Goal: Answer question/provide support: Answer question/provide support

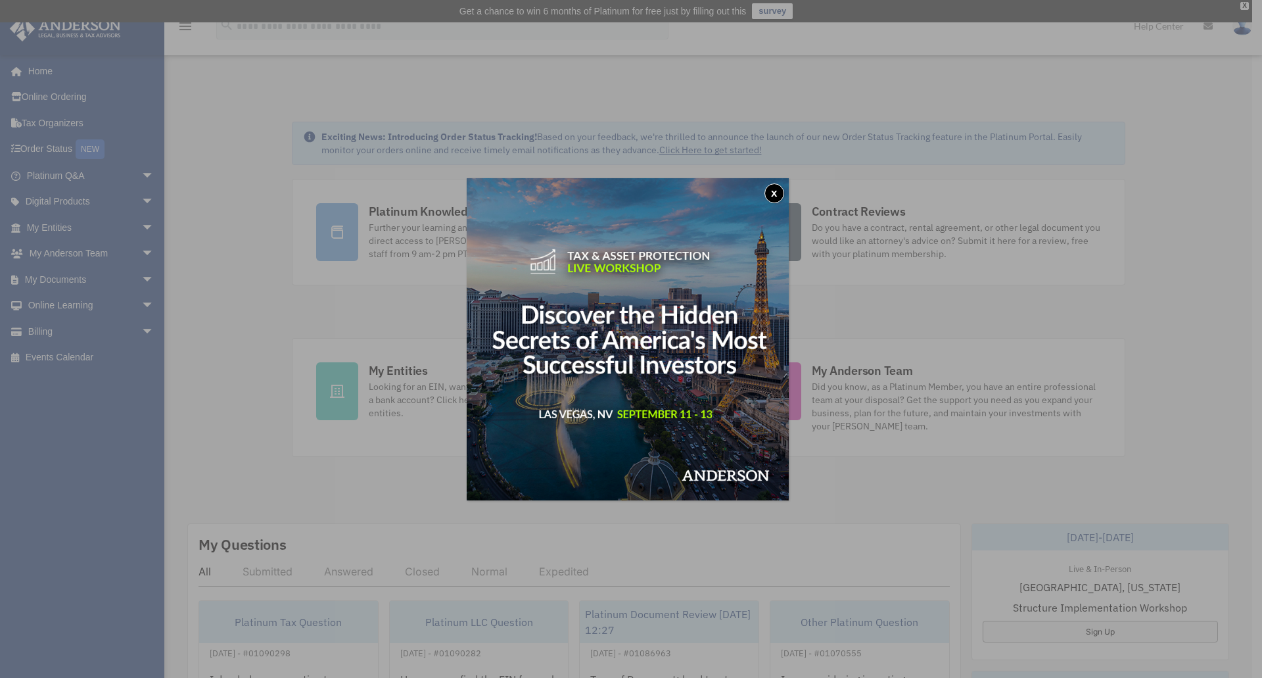
click at [784, 189] on button "x" at bounding box center [775, 193] width 20 height 20
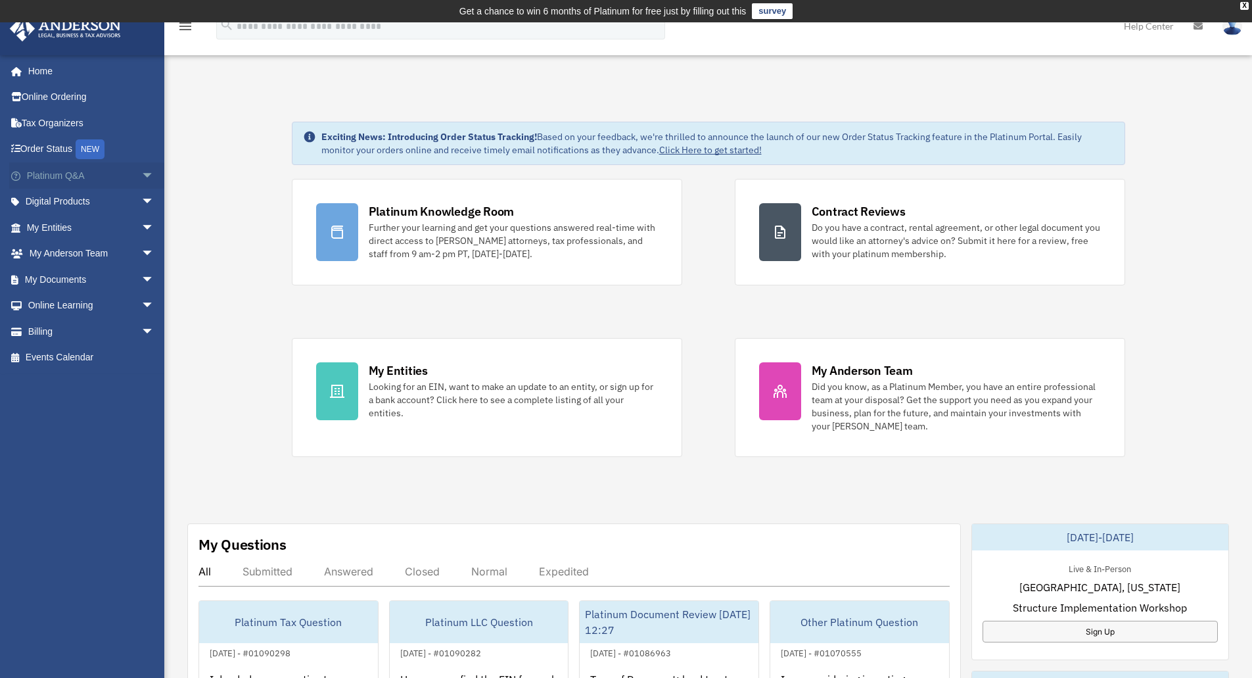
click at [141, 176] on span "arrow_drop_down" at bounding box center [154, 175] width 26 height 27
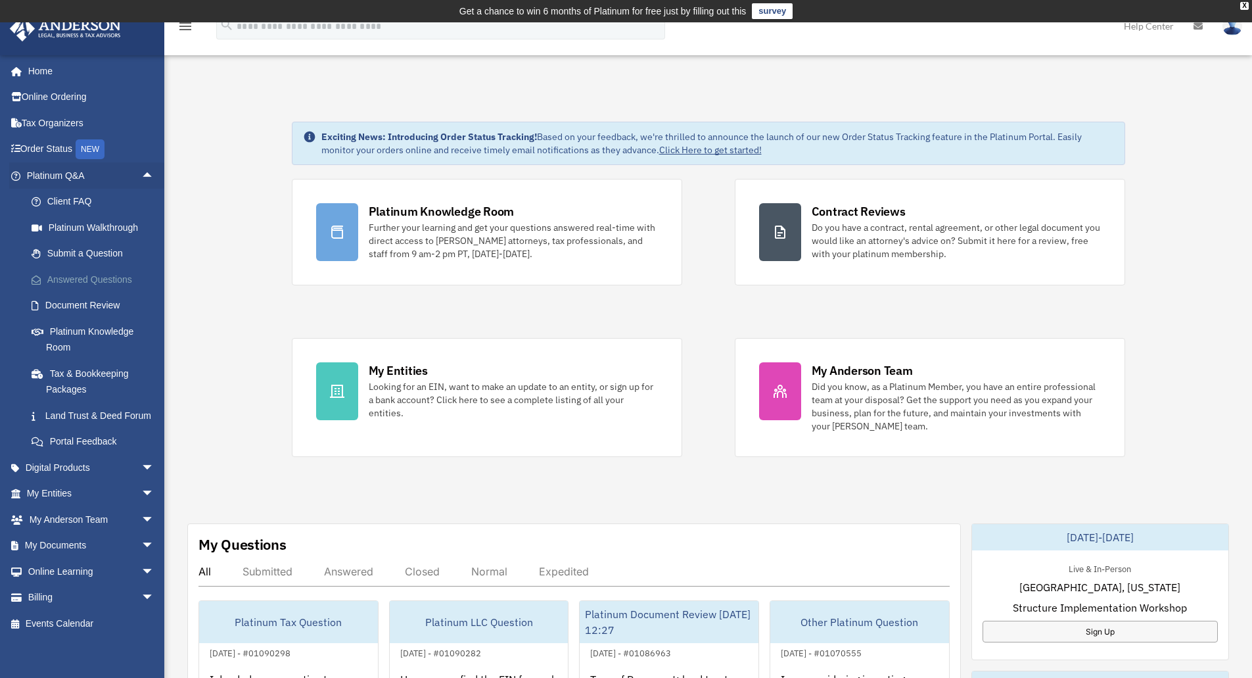
click at [81, 277] on link "Answered Questions" at bounding box center [96, 279] width 156 height 26
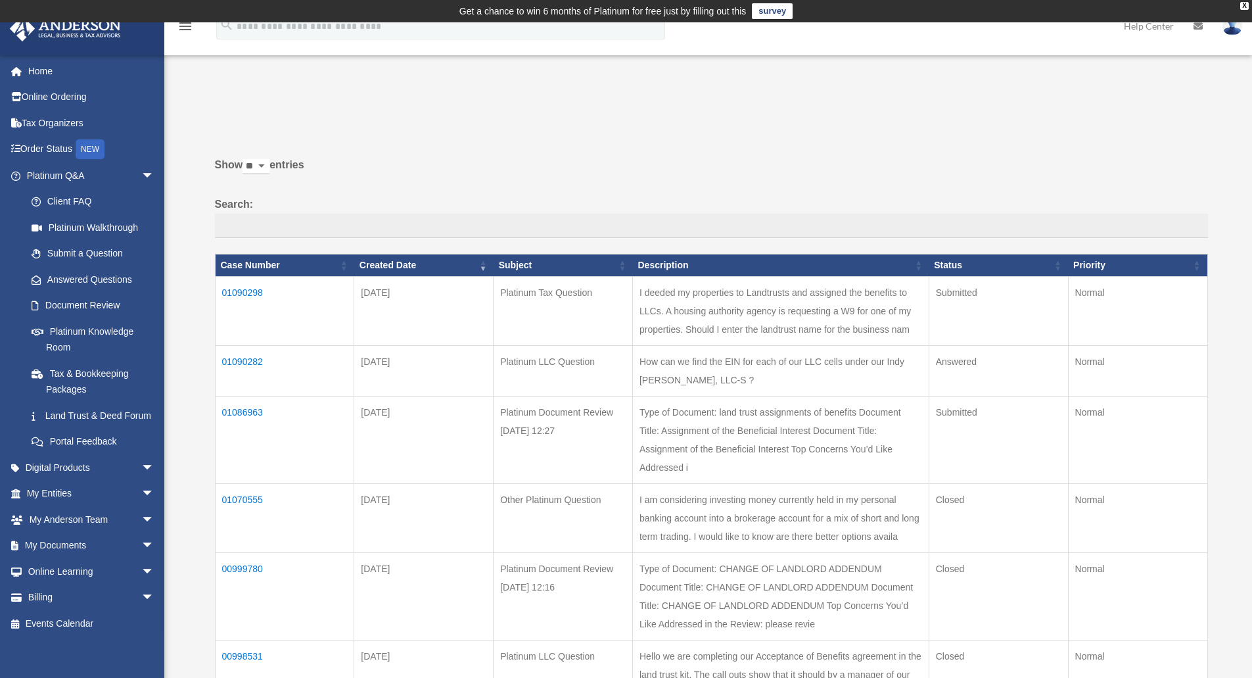
click at [245, 359] on td "01090282" at bounding box center [284, 370] width 139 height 51
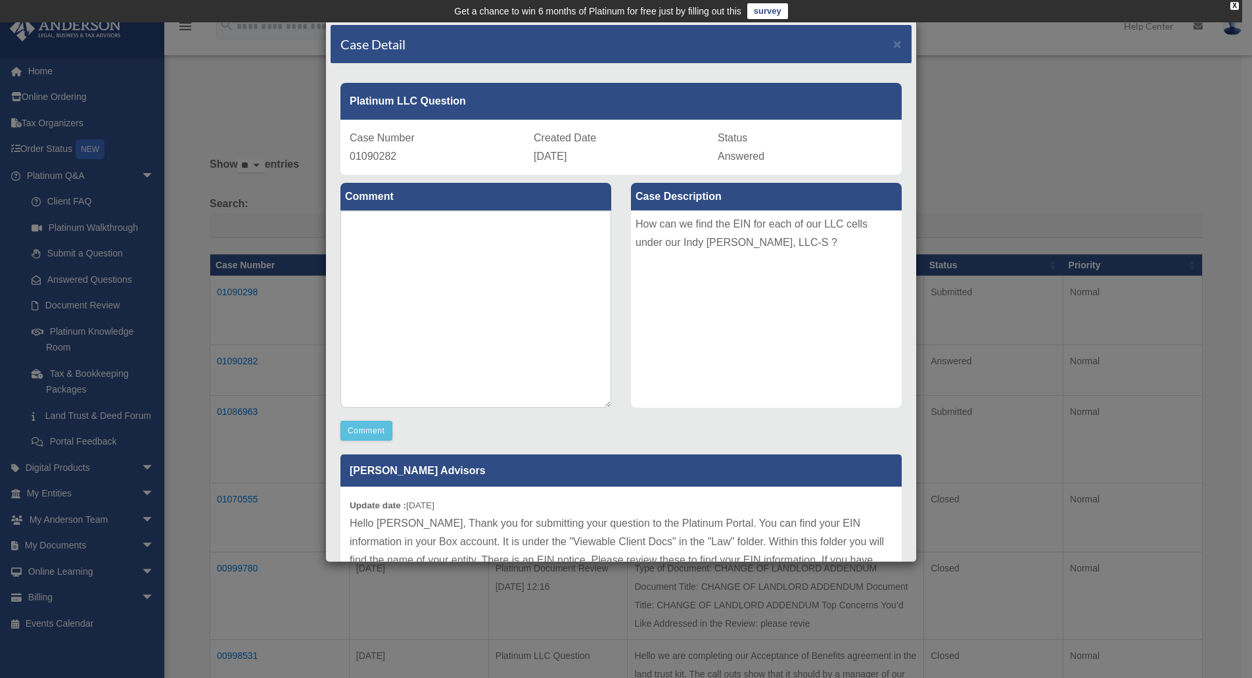
scroll to position [66, 0]
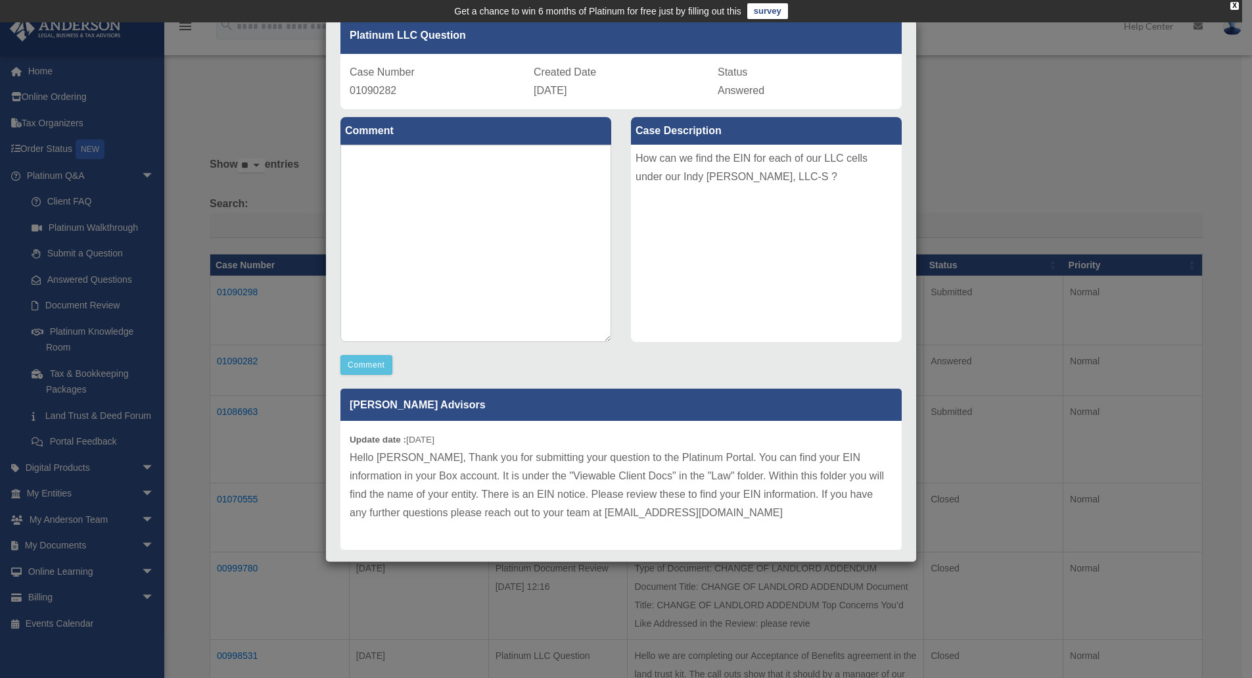
click at [139, 564] on div "Case Detail × Platinum LLC Question Case Number 01090282 Created Date [DATE] St…" at bounding box center [626, 339] width 1252 height 678
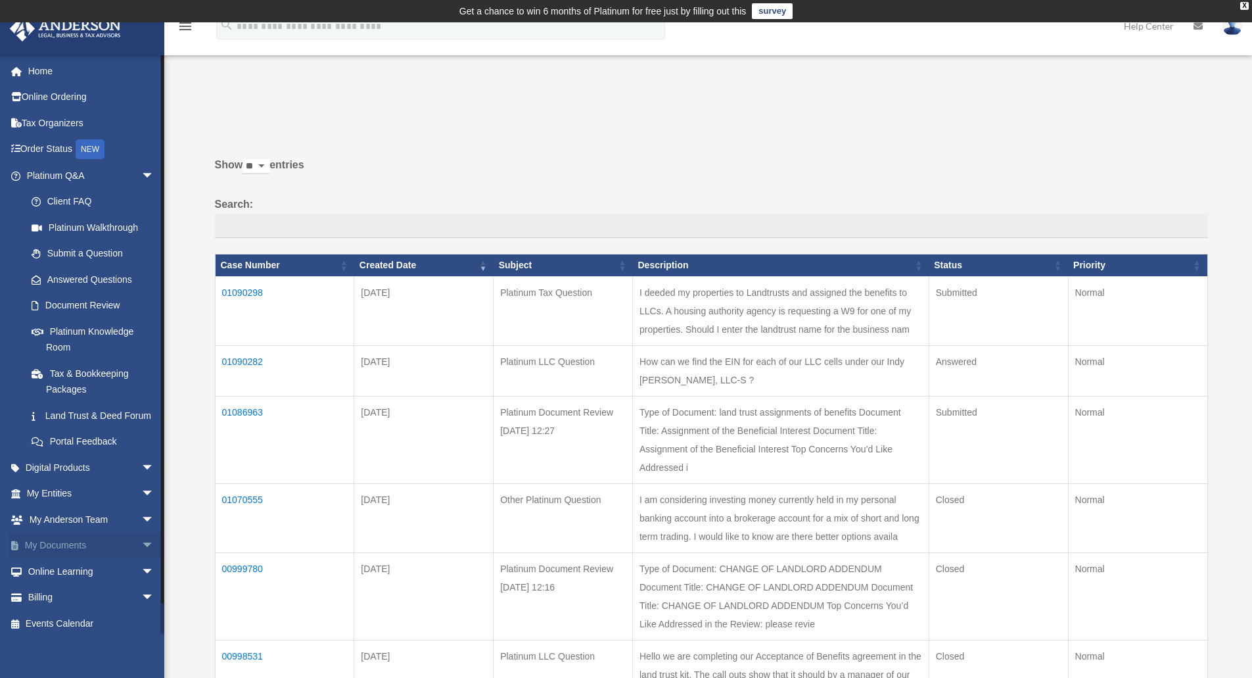
click at [141, 560] on span "arrow_drop_down" at bounding box center [154, 546] width 26 height 27
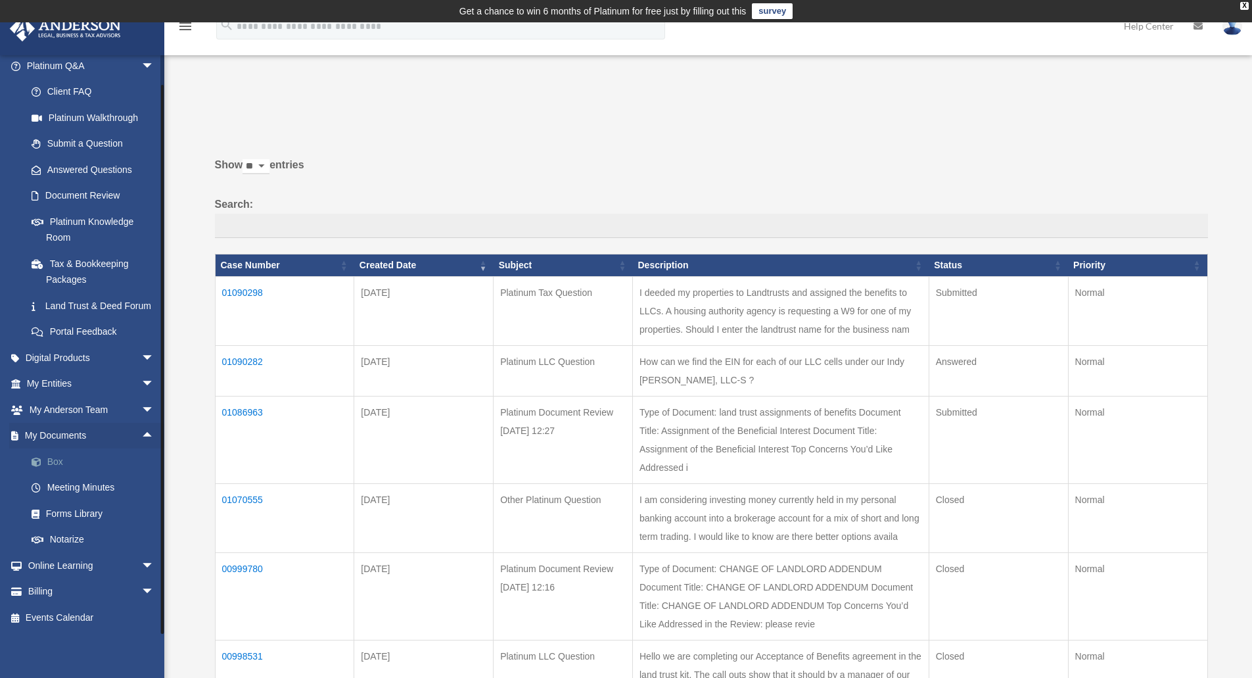
click at [57, 460] on link "Box" at bounding box center [96, 461] width 156 height 26
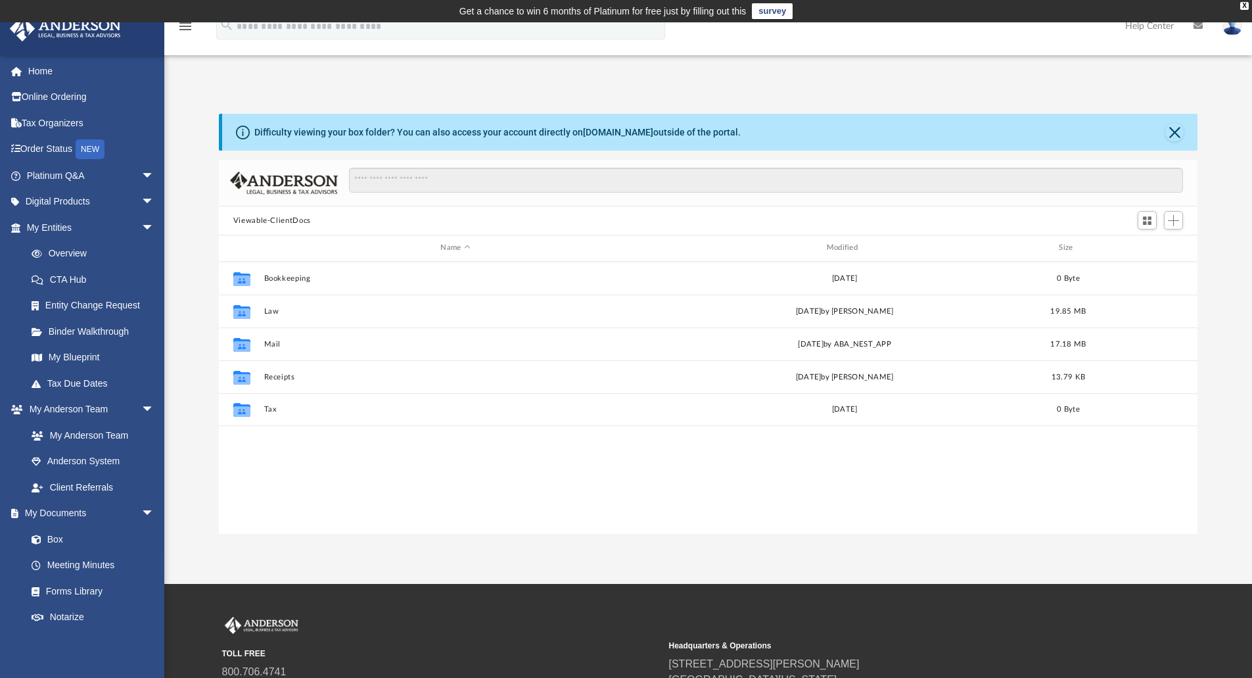
scroll to position [289, 969]
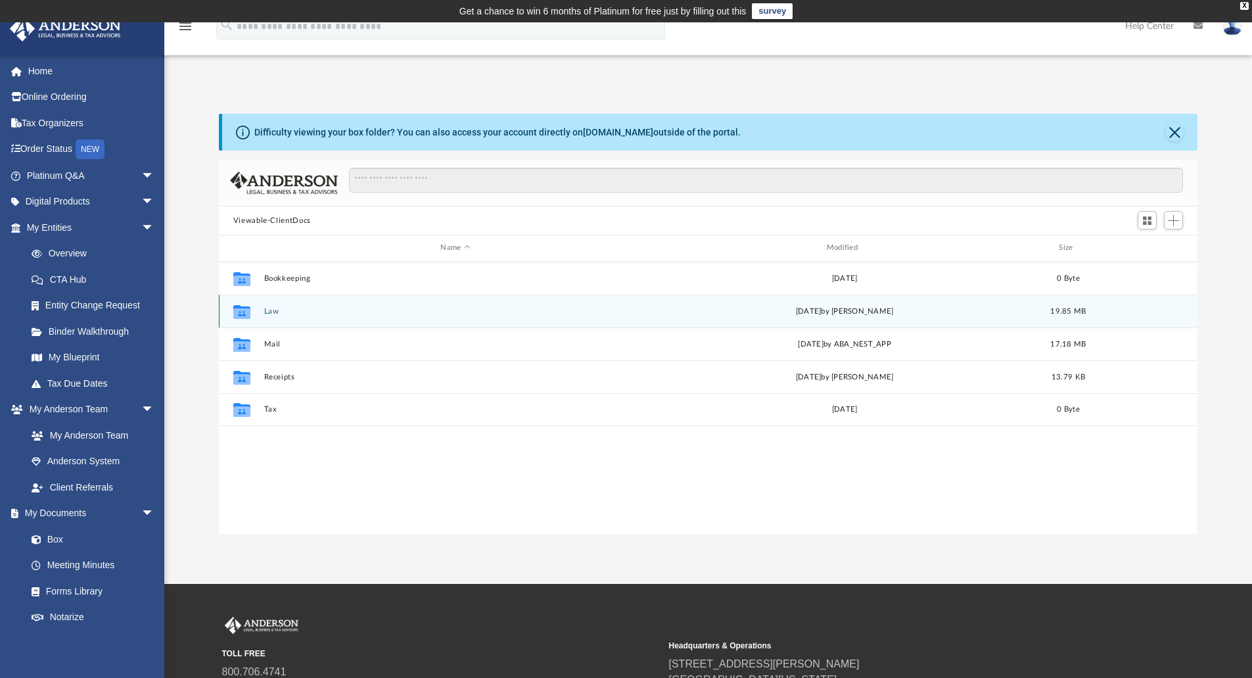
click at [277, 310] on button "Law" at bounding box center [455, 311] width 383 height 9
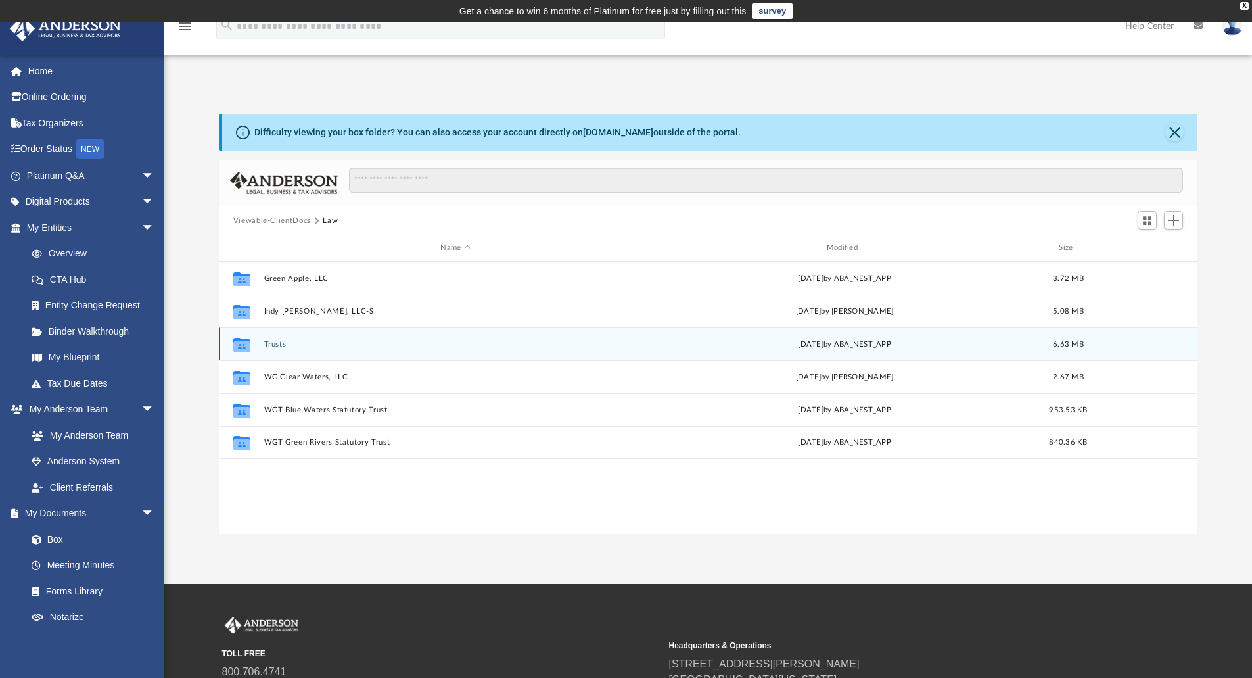
click at [273, 346] on button "Trusts" at bounding box center [455, 344] width 383 height 9
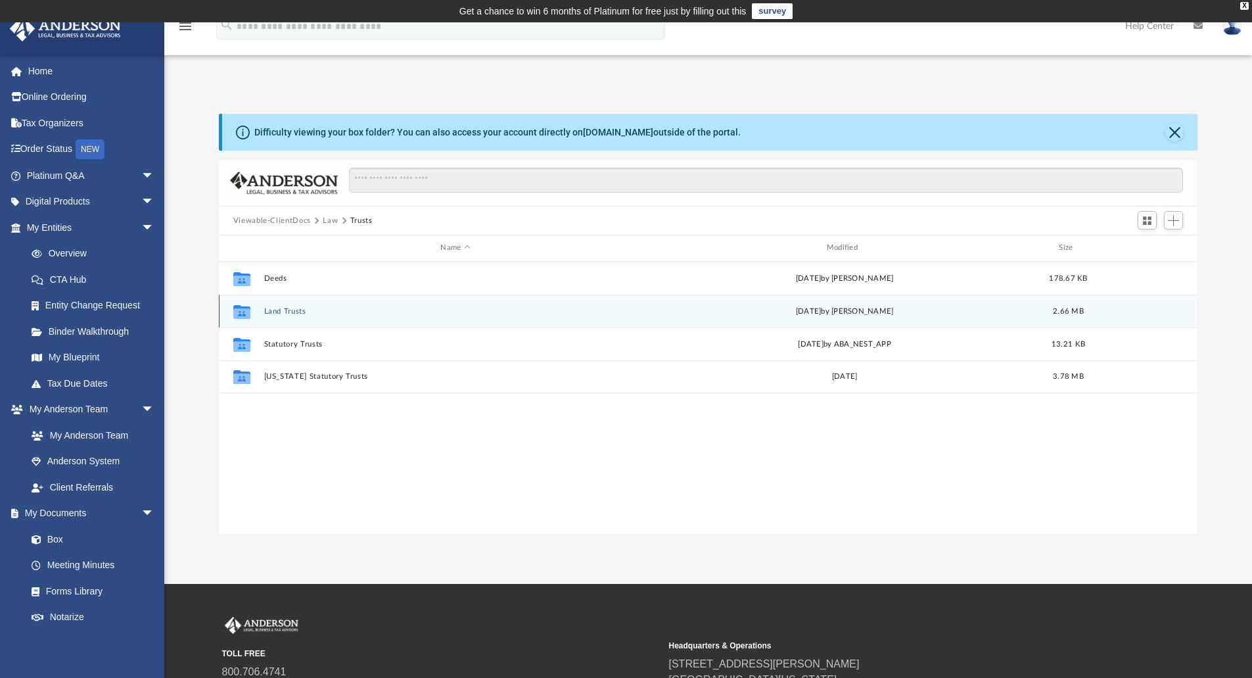
click at [295, 312] on button "Land Trusts" at bounding box center [455, 311] width 383 height 9
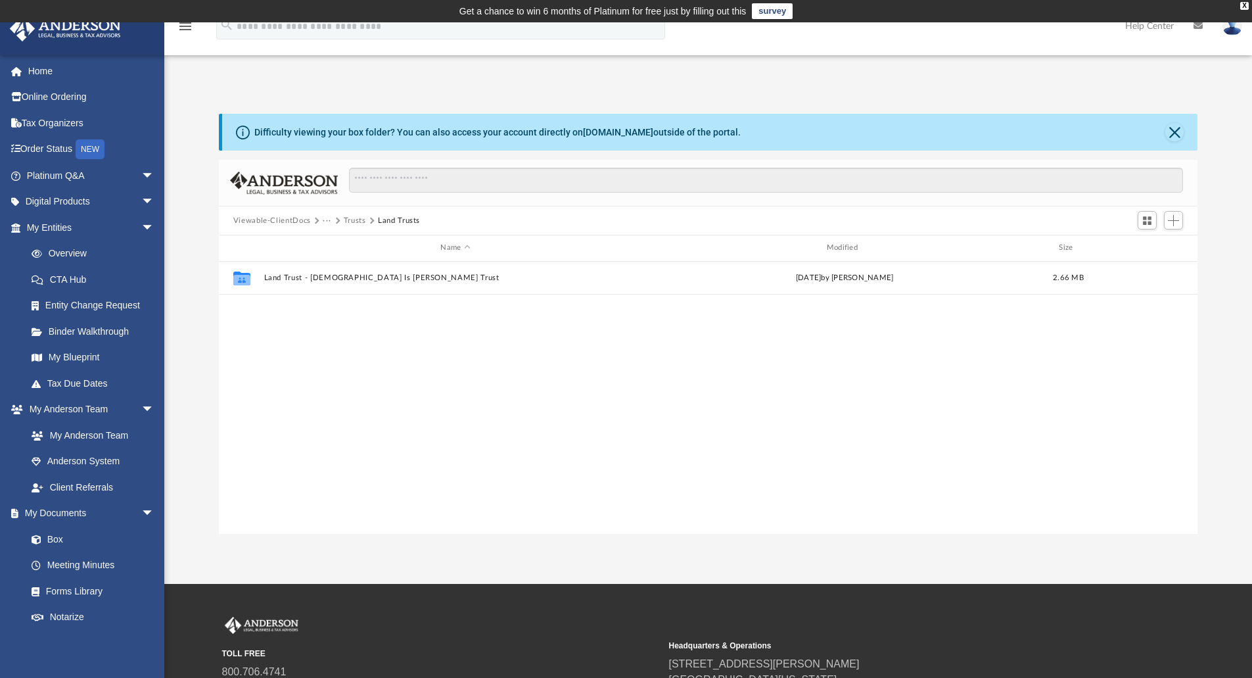
click at [362, 220] on button "Trusts" at bounding box center [355, 221] width 22 height 12
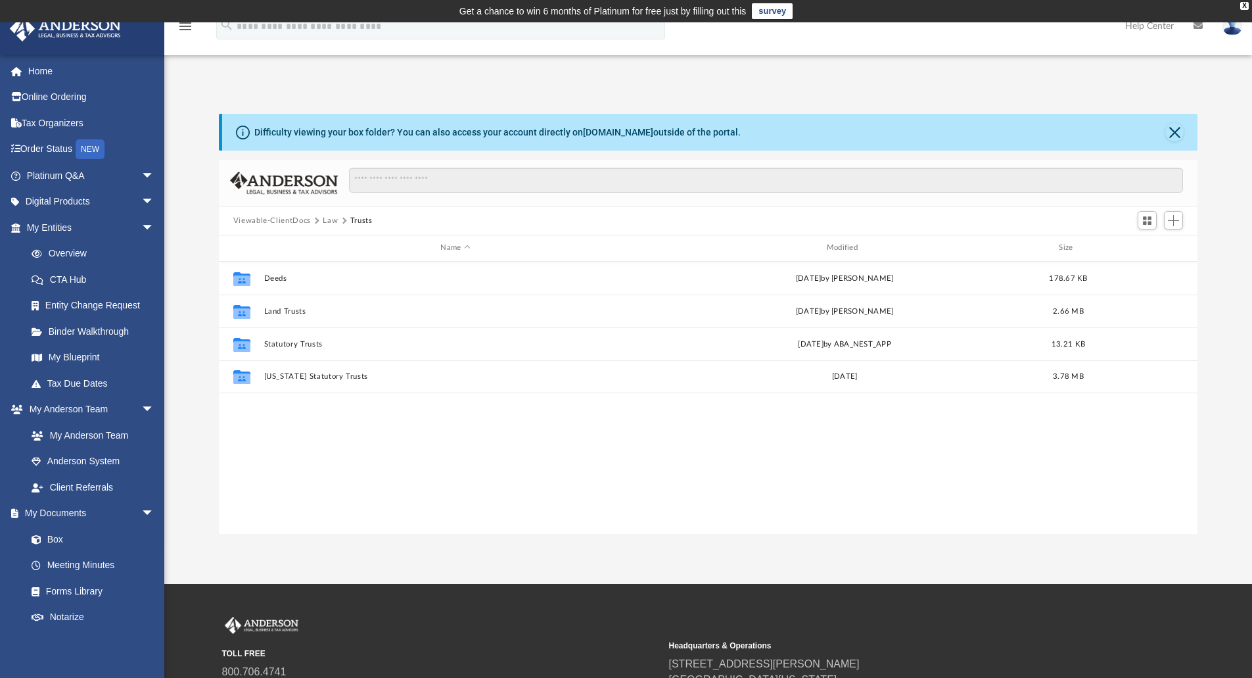
click at [334, 222] on button "Law" at bounding box center [330, 221] width 15 height 12
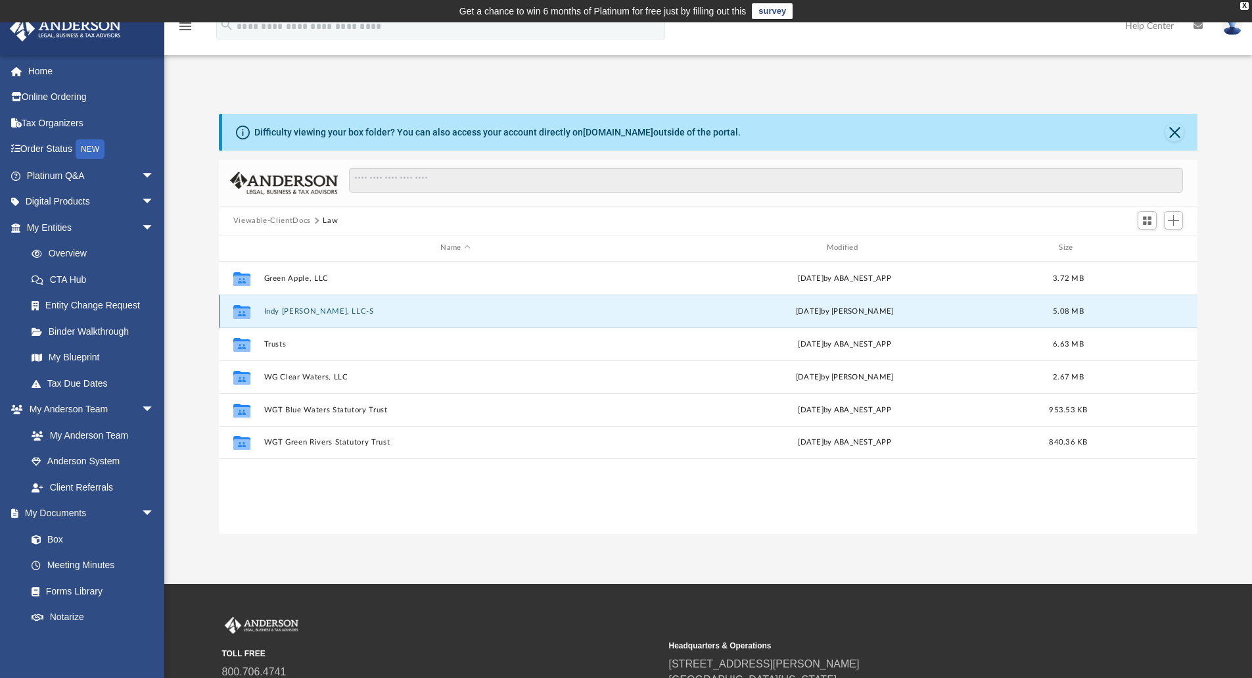
click at [324, 307] on button "Indy [PERSON_NAME], LLC-S" at bounding box center [455, 311] width 383 height 9
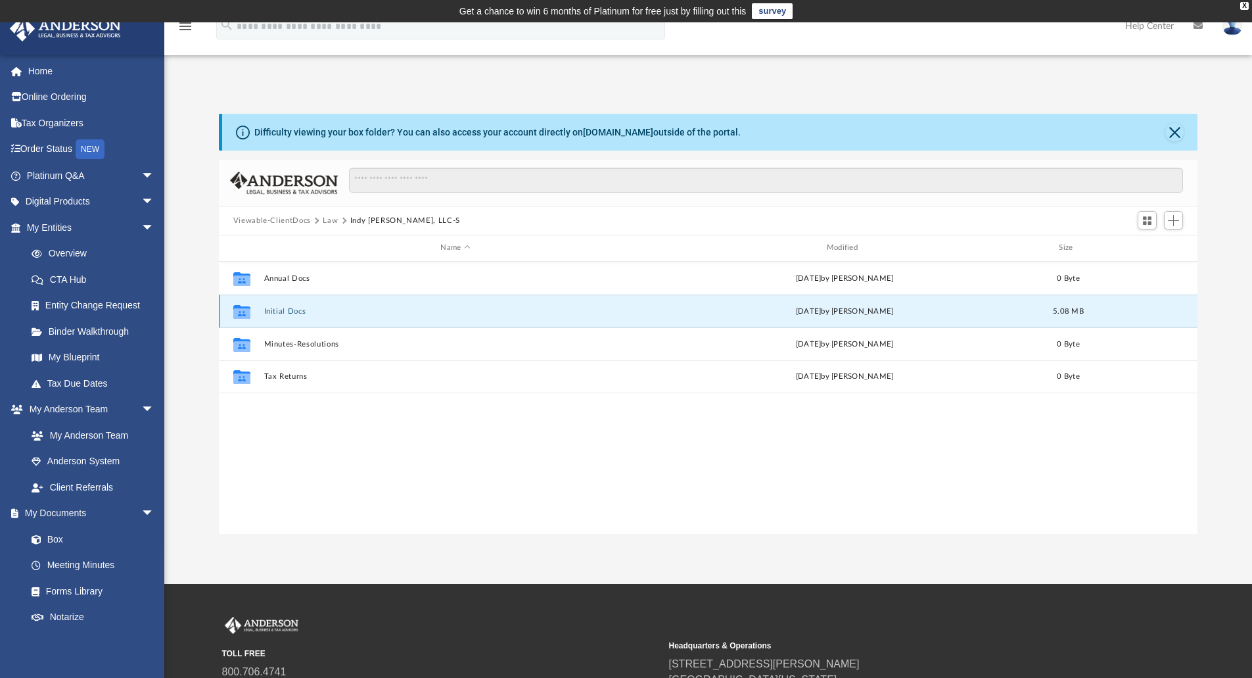
click at [289, 310] on button "Initial Docs" at bounding box center [455, 311] width 383 height 9
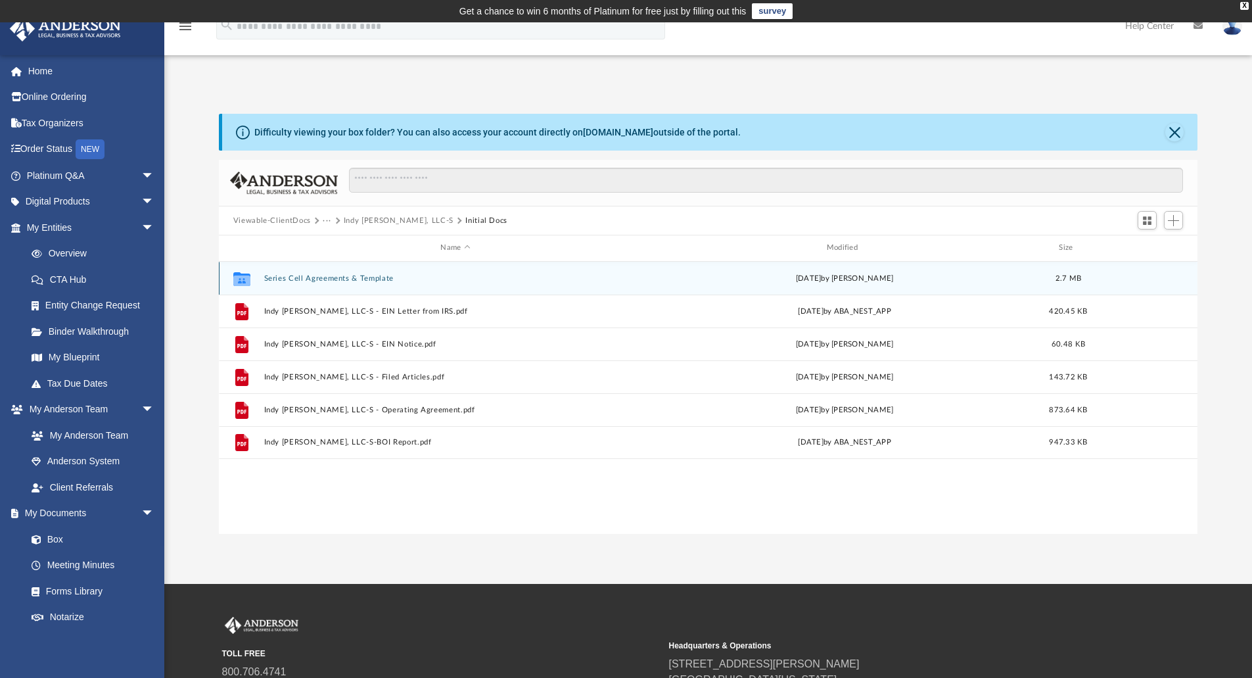
click at [345, 277] on button "Series Cell Agreements & Template" at bounding box center [455, 278] width 383 height 9
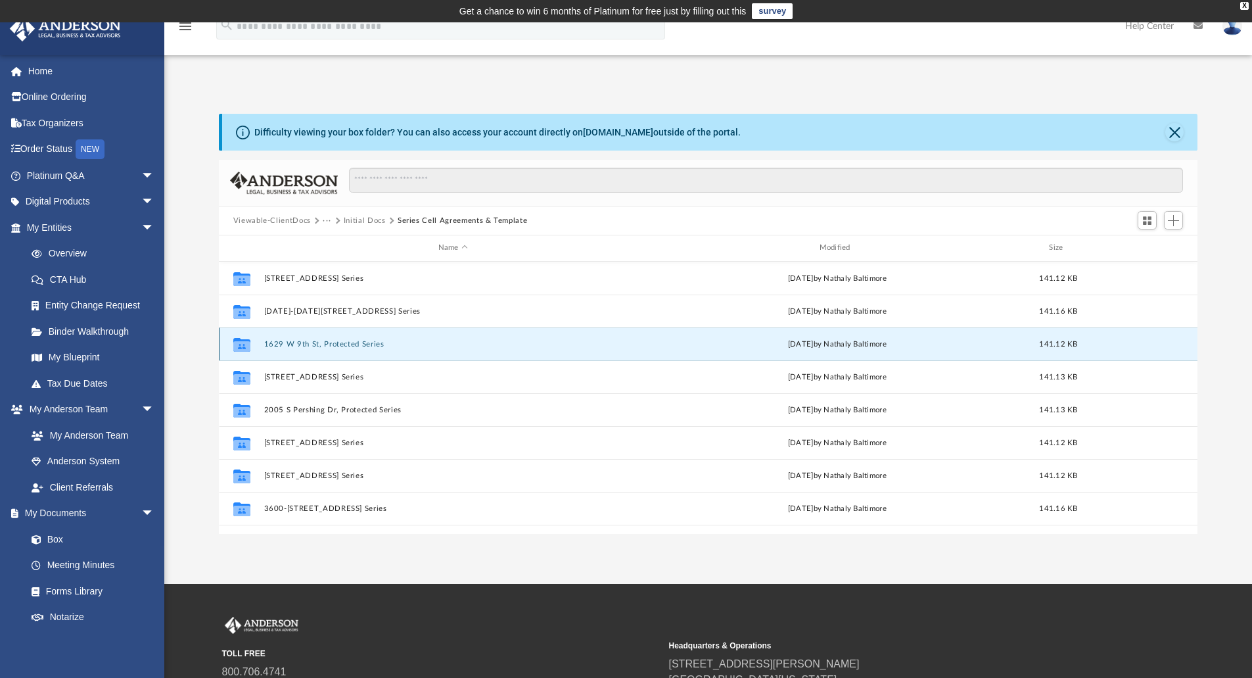
click at [348, 346] on button "1629 W 9th St, Protected Series" at bounding box center [453, 344] width 379 height 9
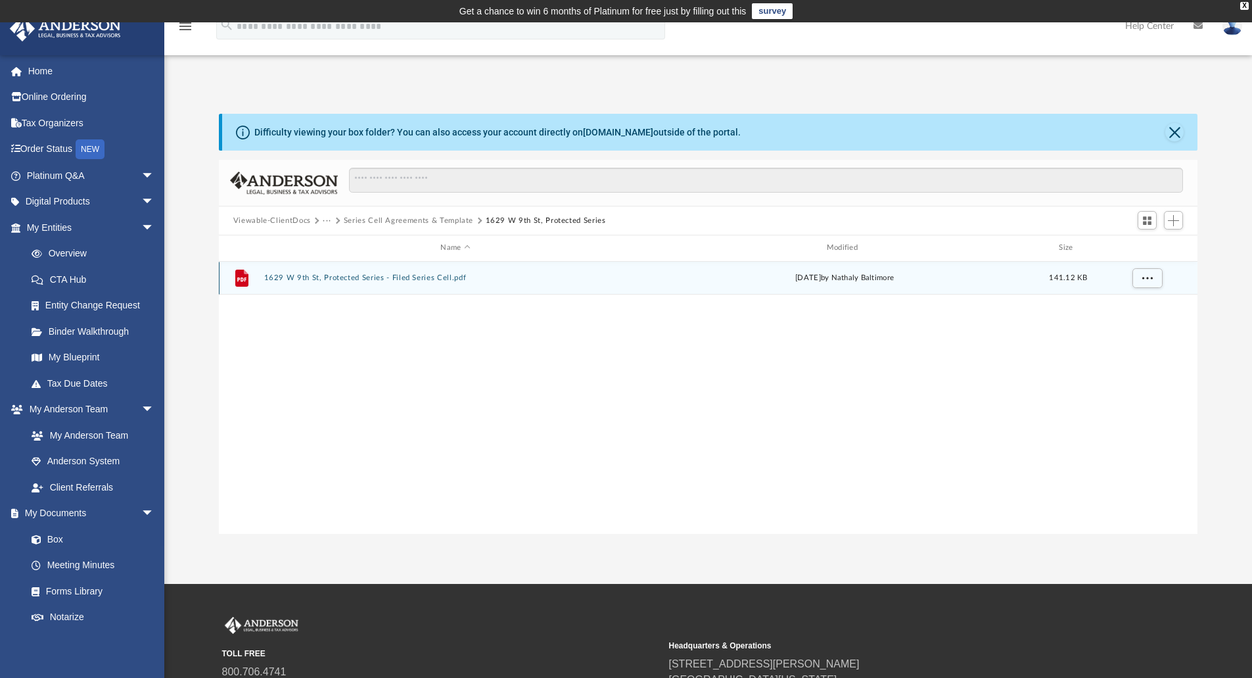
click at [381, 274] on button "1629 W 9th St, Protected Series - Filed Series Cell.pdf" at bounding box center [455, 278] width 383 height 9
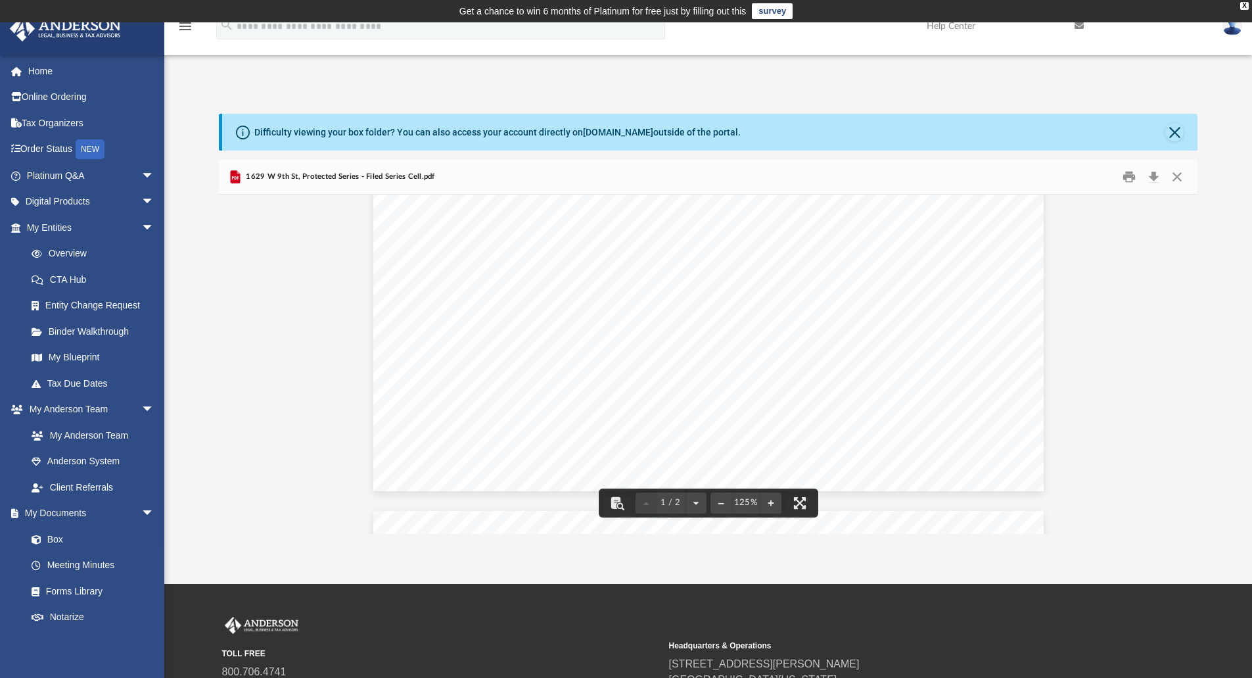
scroll to position [515, 0]
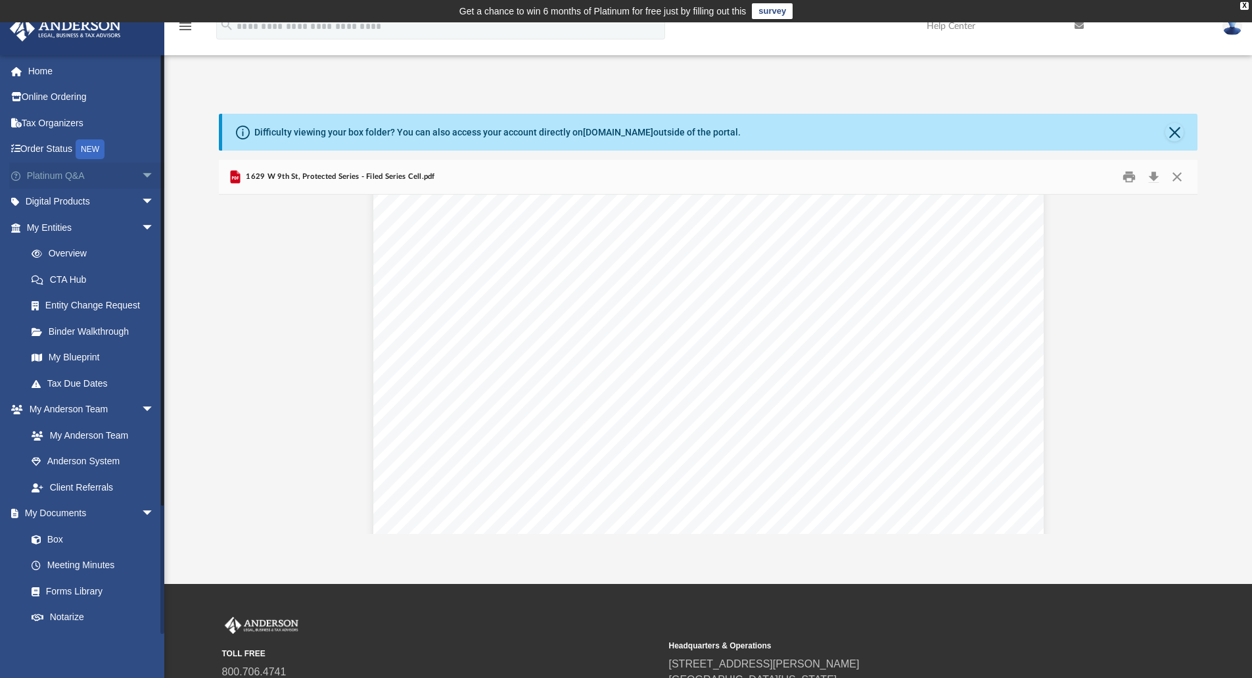
click at [141, 173] on span "arrow_drop_down" at bounding box center [154, 175] width 26 height 27
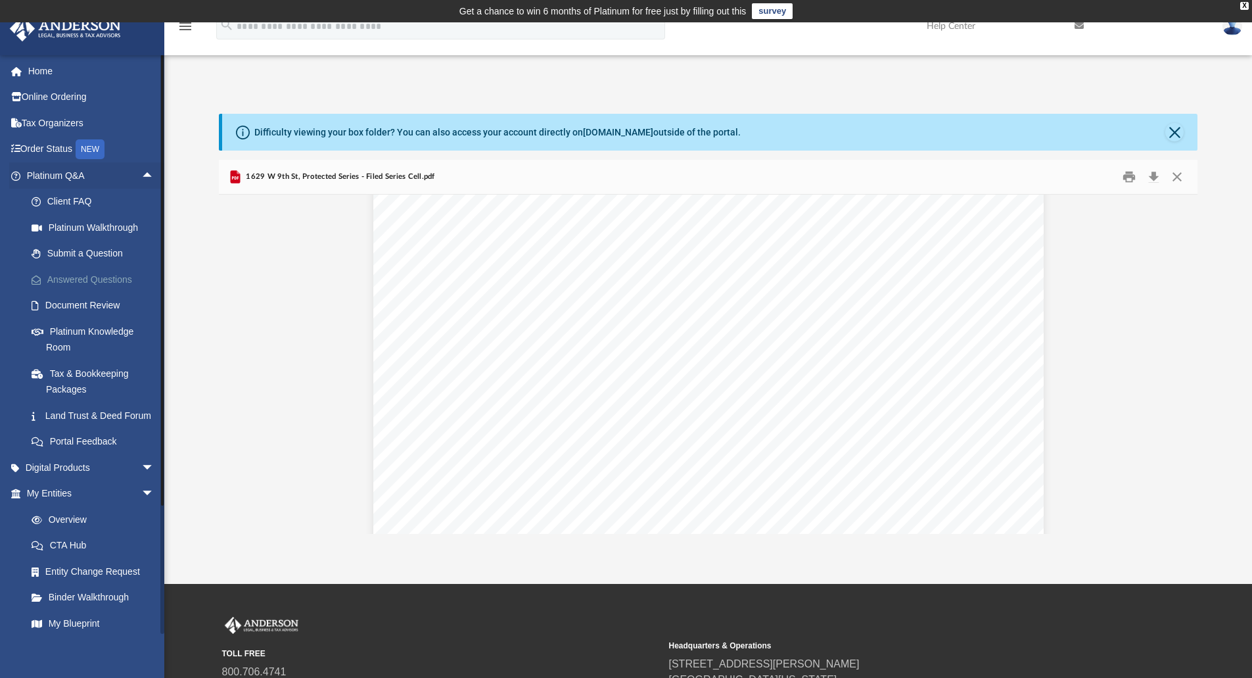
click at [104, 275] on link "Answered Questions" at bounding box center [96, 279] width 156 height 26
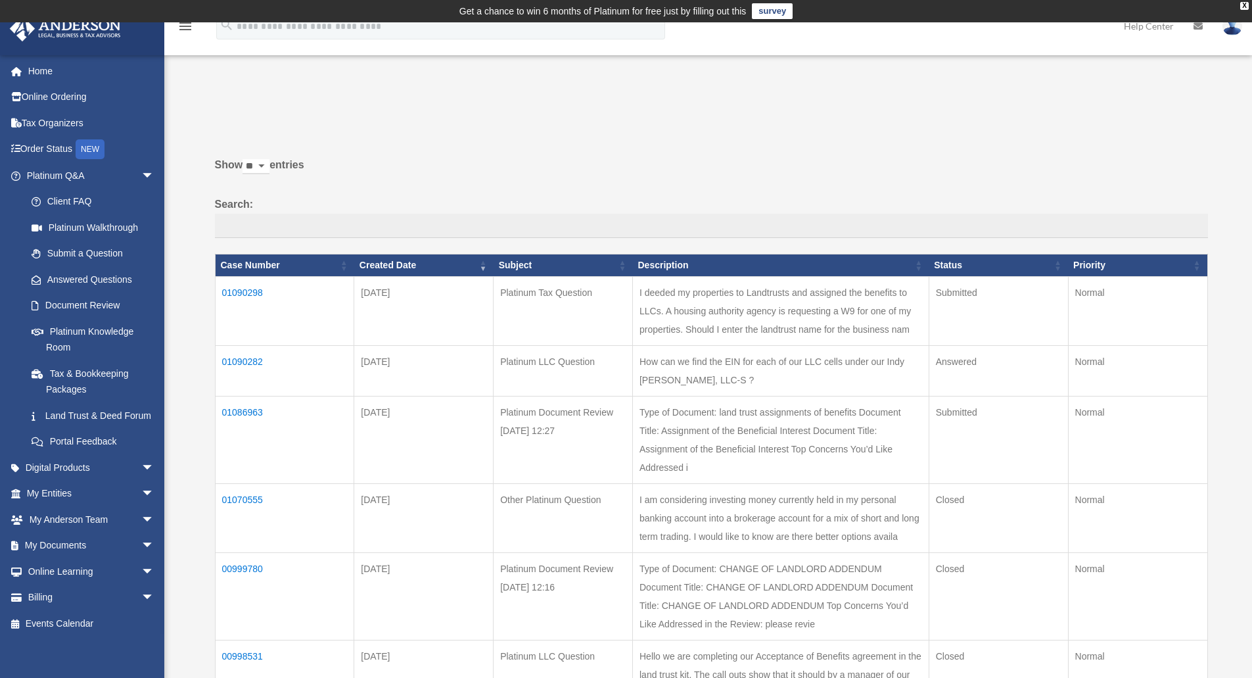
drag, startPoint x: 247, startPoint y: 361, endPoint x: 229, endPoint y: 362, distance: 18.5
click at [229, 362] on td "01090282" at bounding box center [284, 370] width 139 height 51
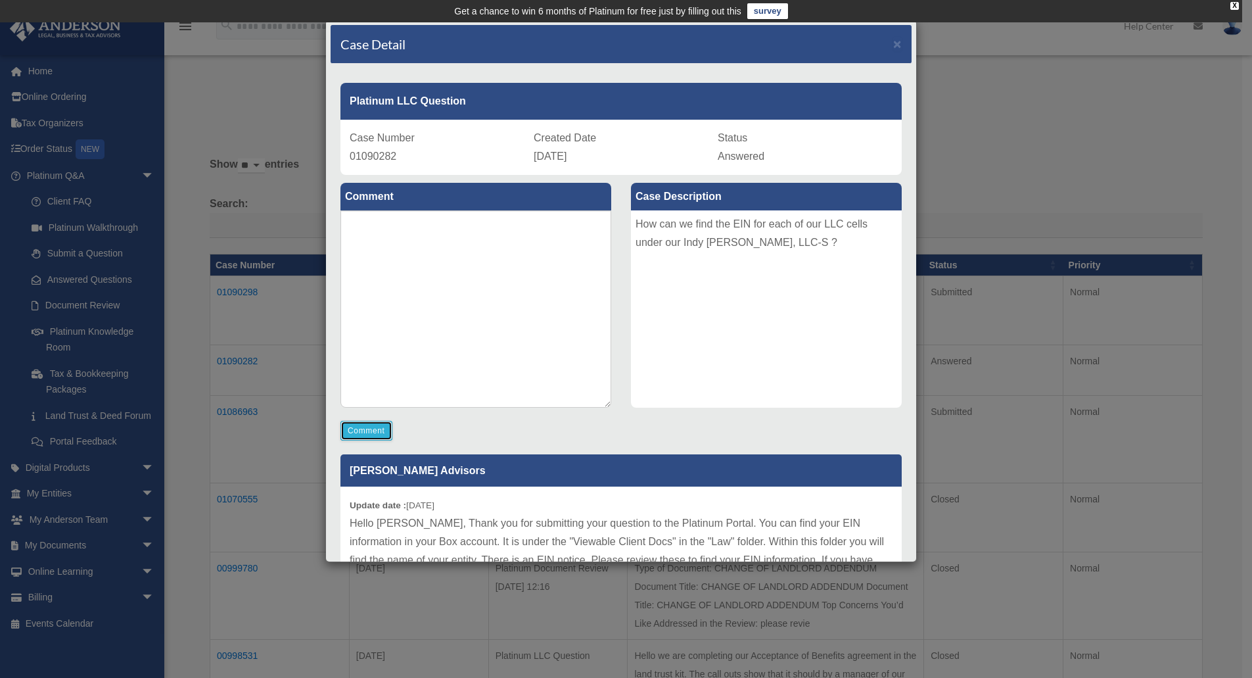
click at [380, 431] on button "Comment" at bounding box center [367, 431] width 52 height 20
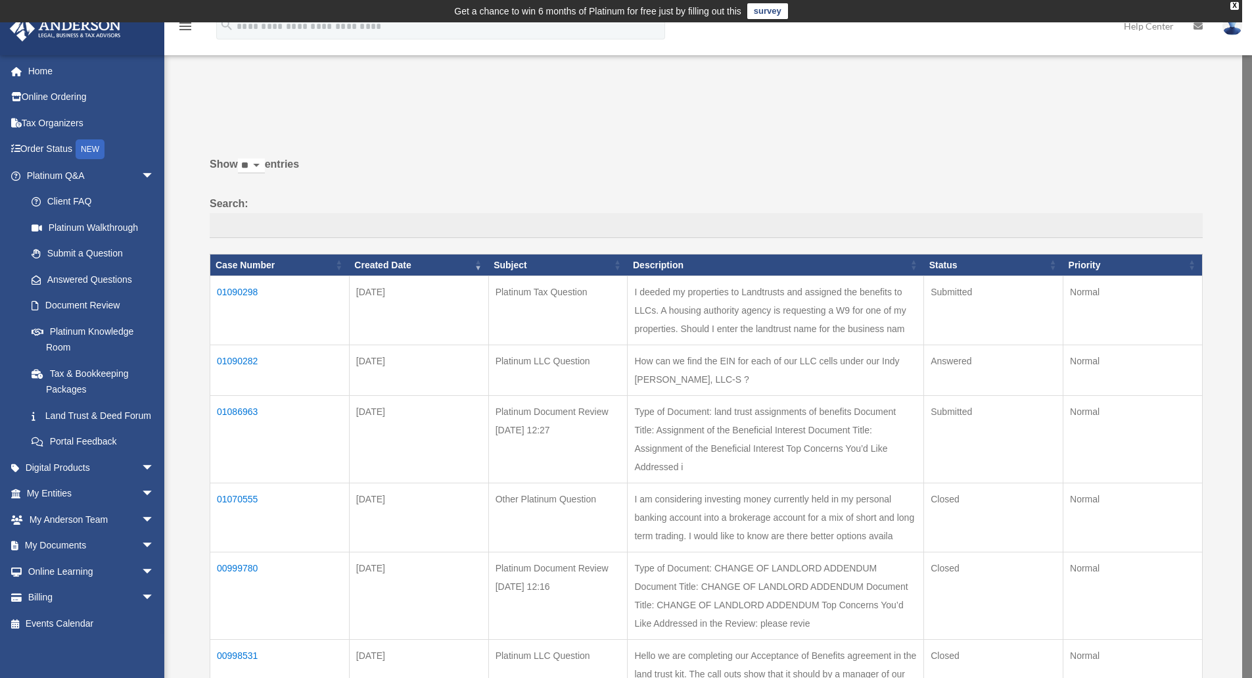
click at [462, 267] on th "Created Date" at bounding box center [418, 265] width 139 height 22
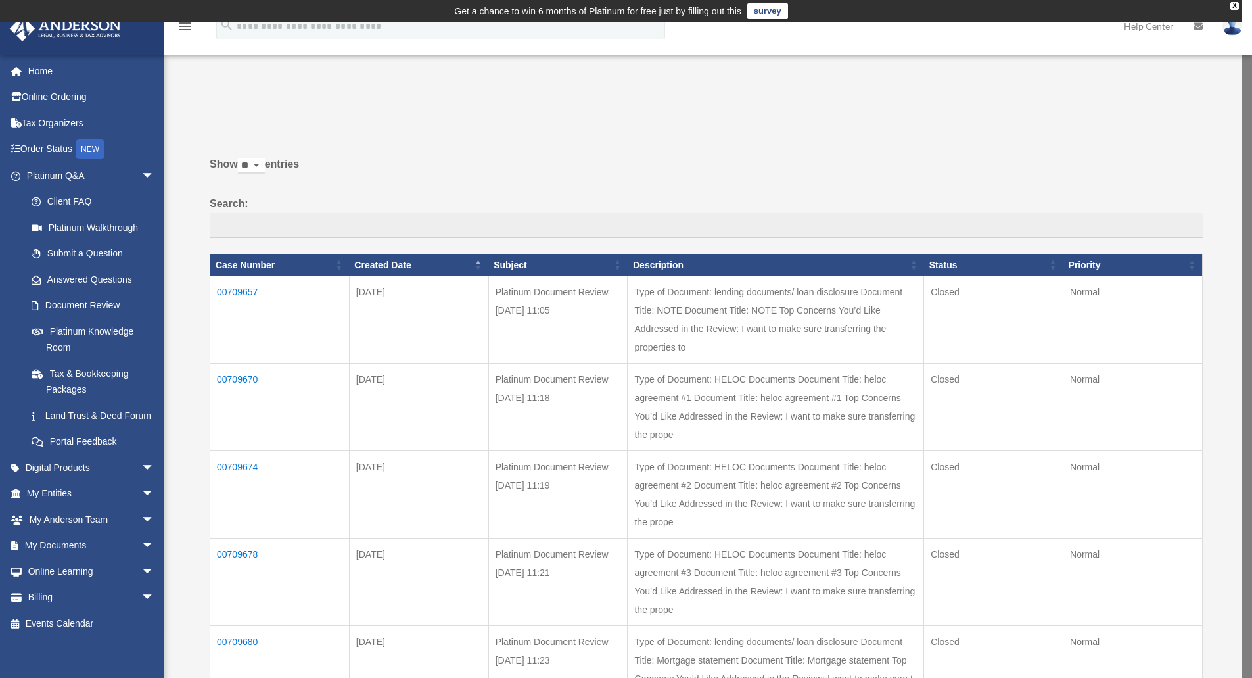
click at [480, 261] on th "Created Date" at bounding box center [418, 265] width 139 height 22
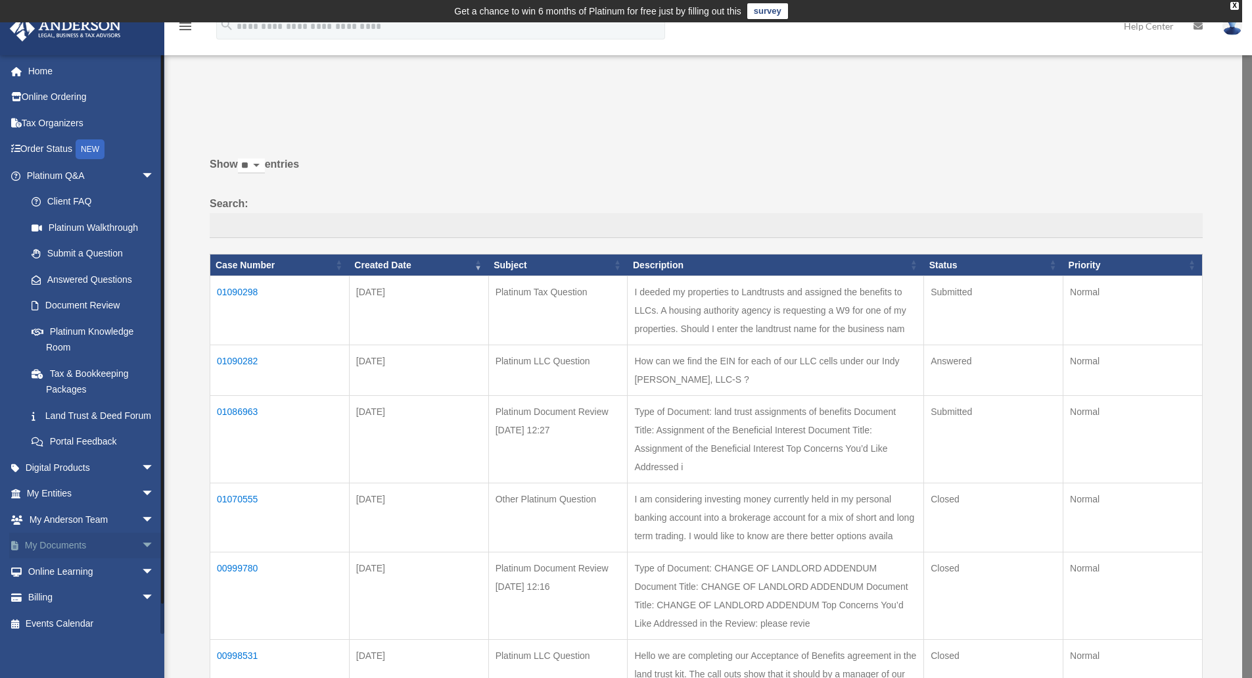
click at [141, 560] on span "arrow_drop_down" at bounding box center [154, 546] width 26 height 27
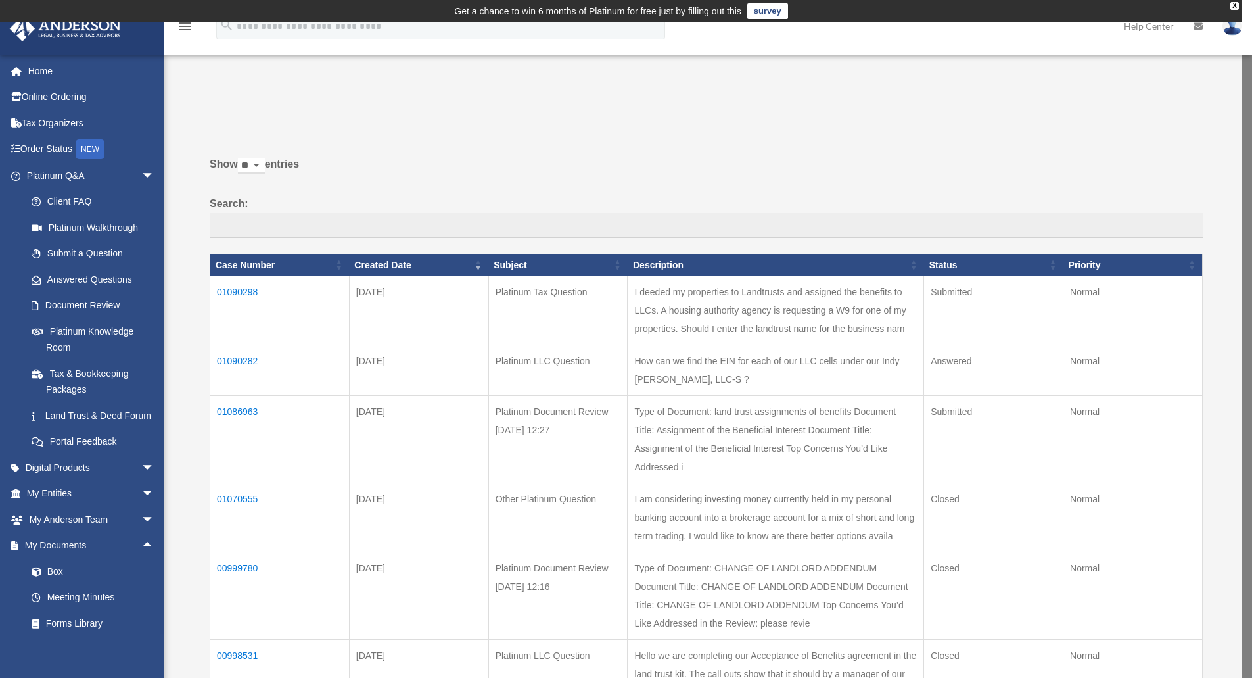
click at [233, 363] on td "01090282" at bounding box center [279, 370] width 139 height 51
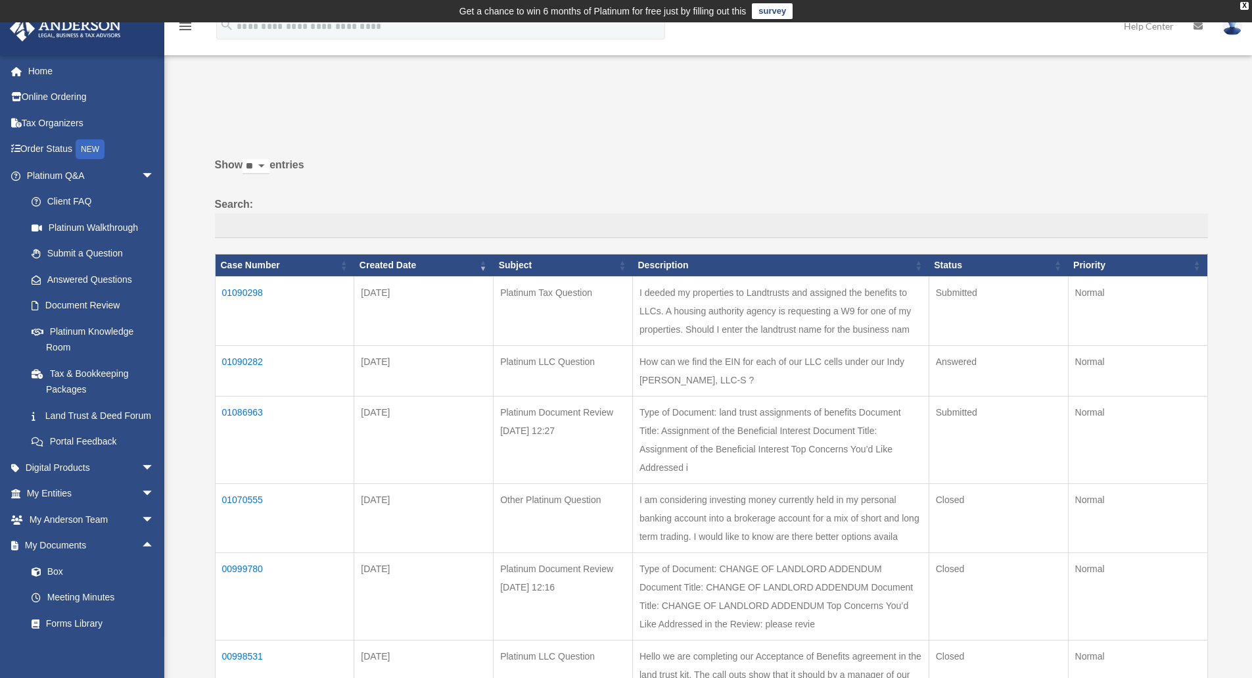
click at [259, 361] on td "01090282" at bounding box center [284, 370] width 139 height 51
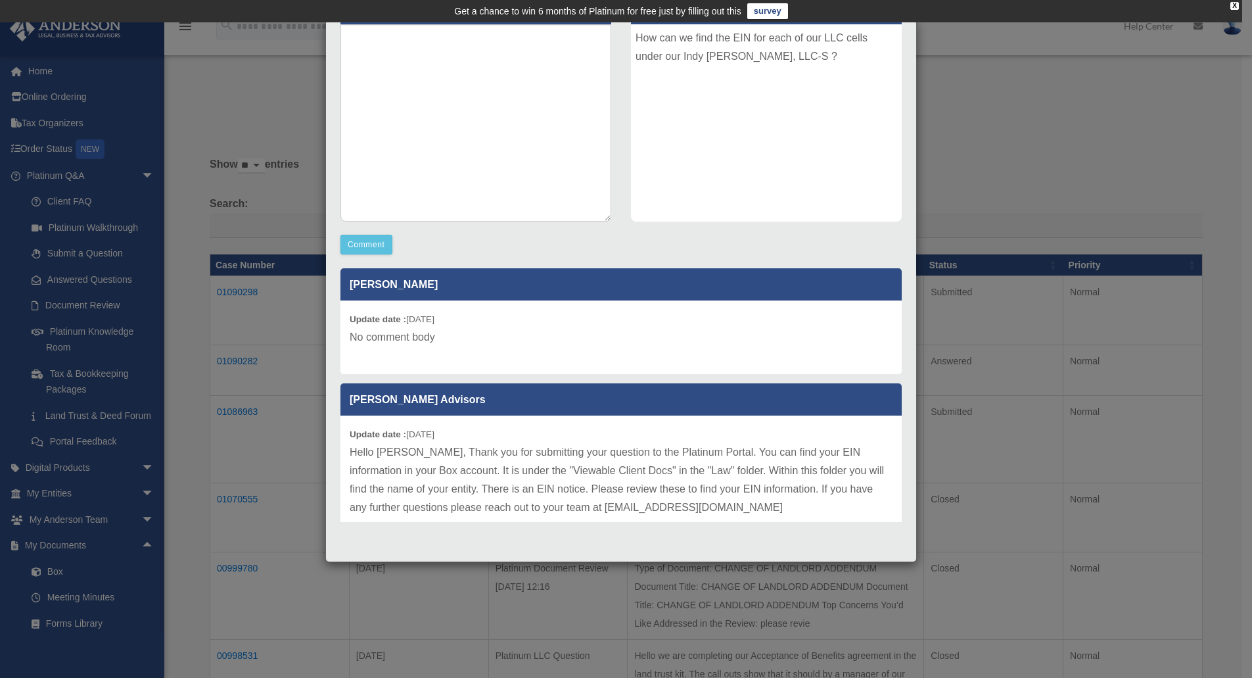
scroll to position [22, 0]
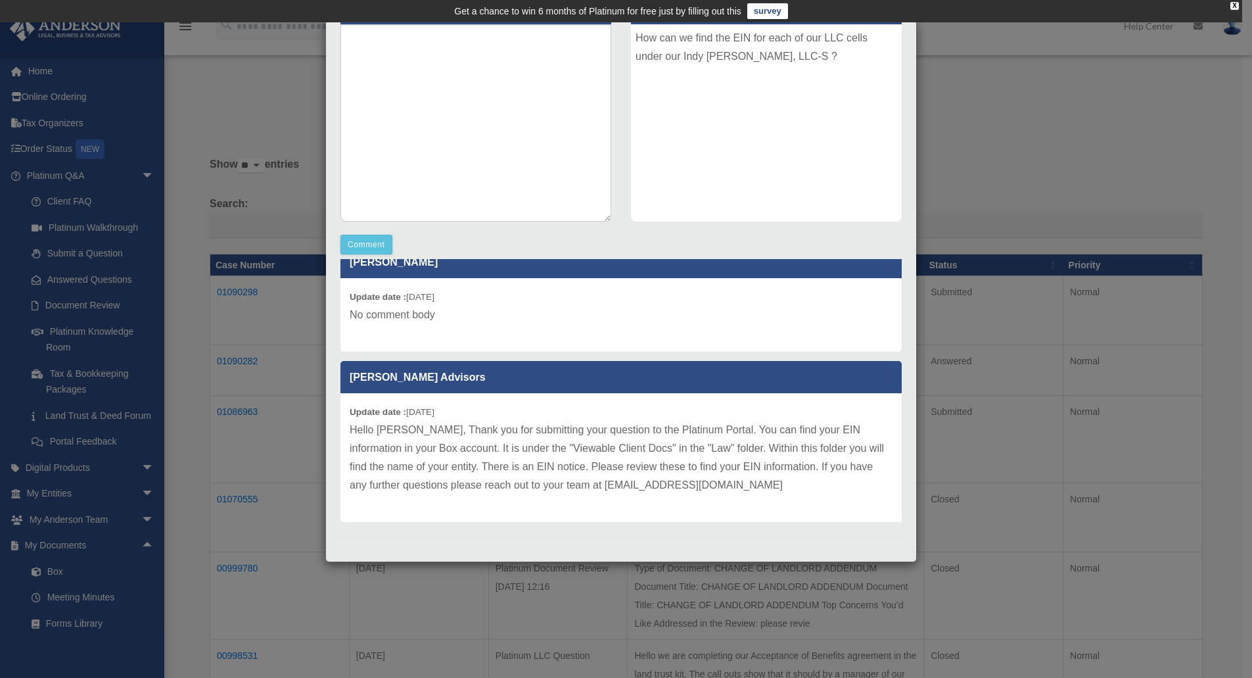
click at [172, 454] on div "Case Detail × Platinum LLC Question Case Number 01090282 Created Date [DATE] St…" at bounding box center [626, 339] width 1252 height 678
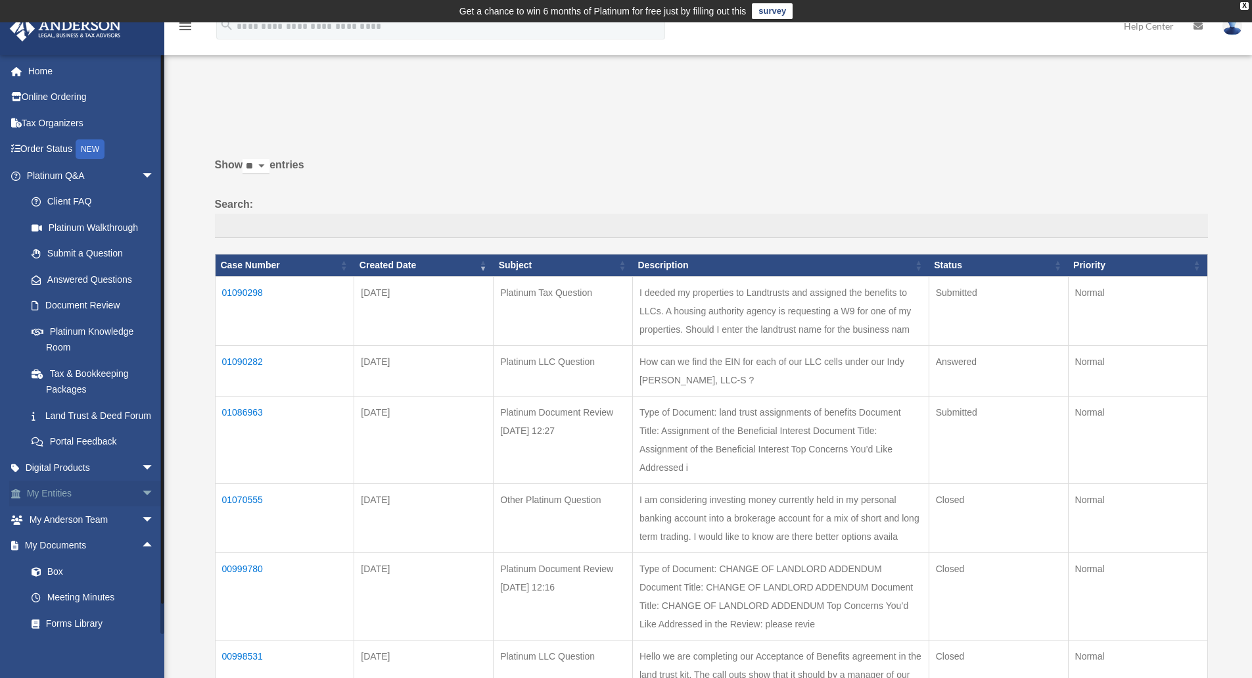
click at [141, 507] on span "arrow_drop_down" at bounding box center [154, 494] width 26 height 27
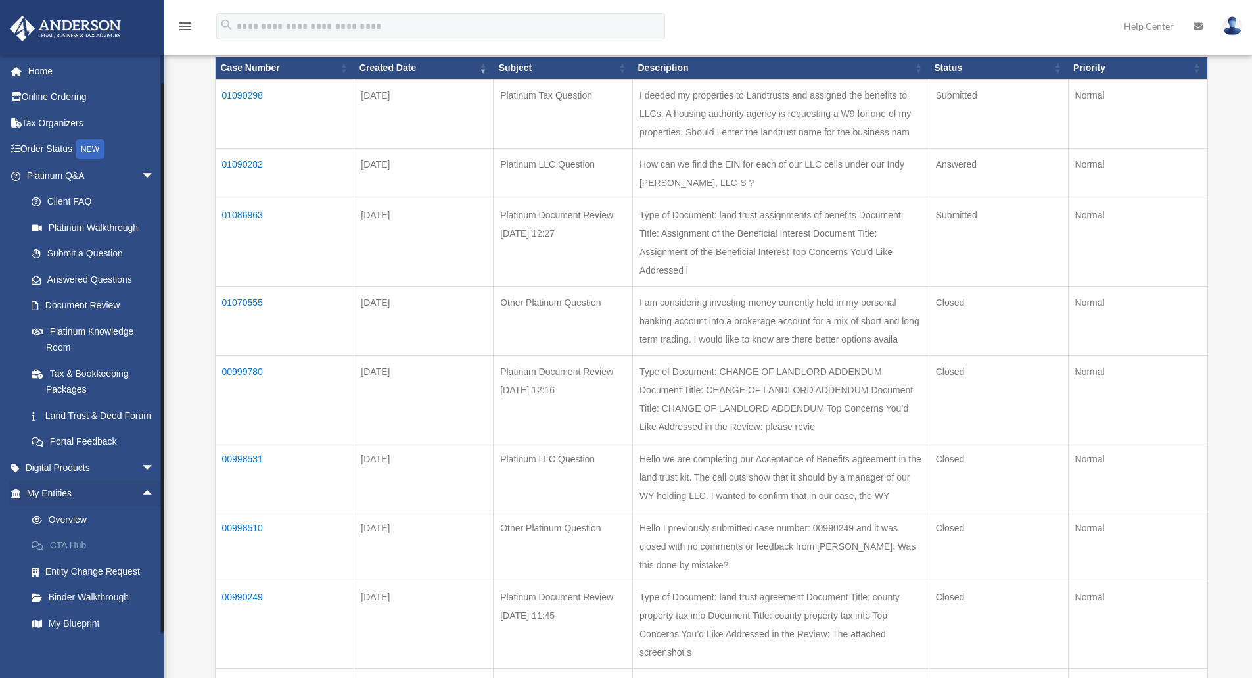
scroll to position [263, 0]
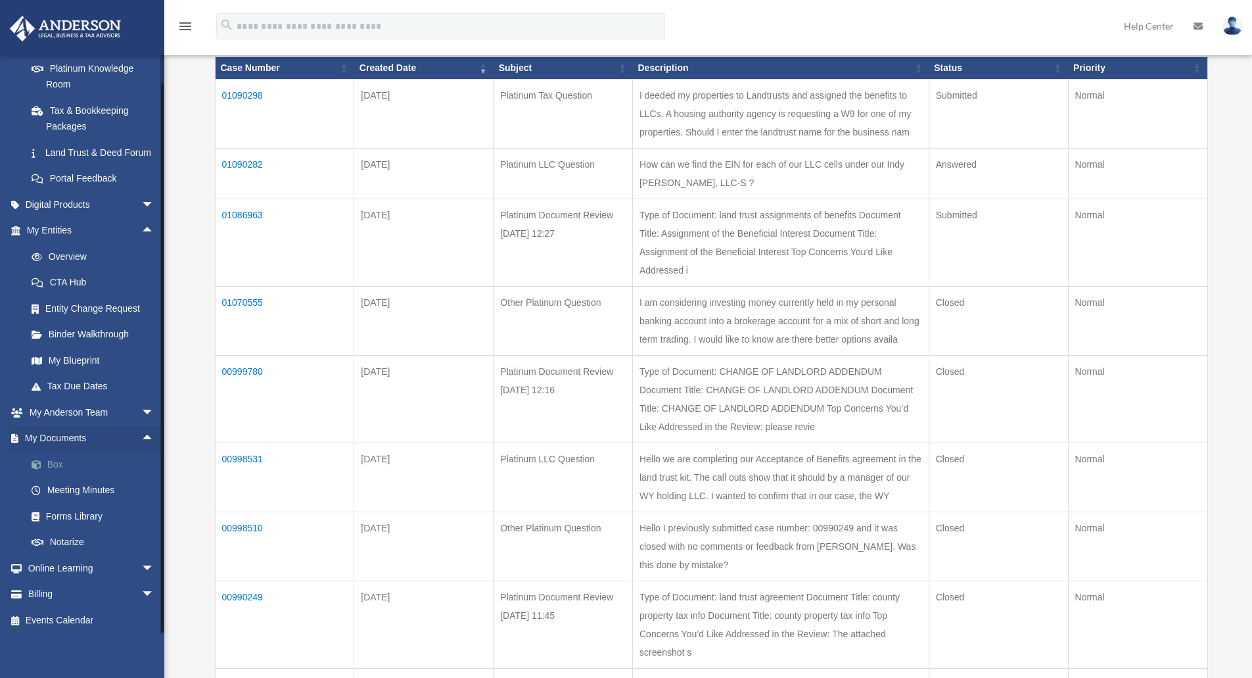
click at [55, 477] on link "Box" at bounding box center [96, 464] width 156 height 26
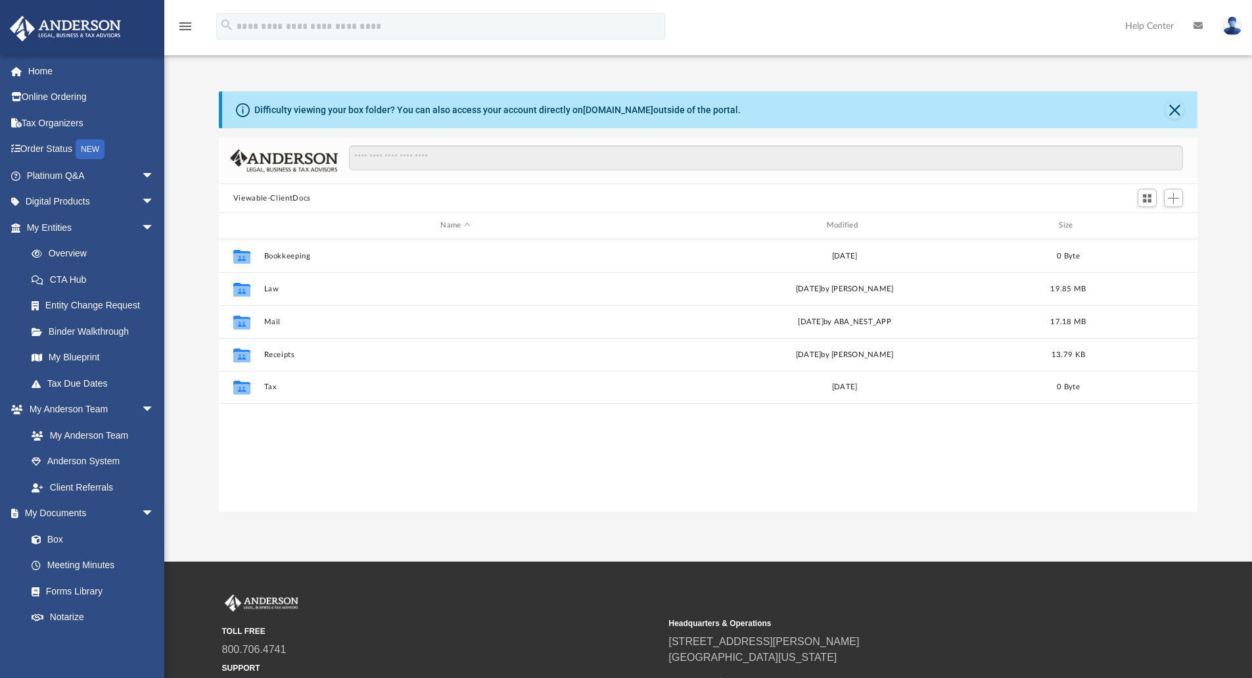
scroll to position [289, 969]
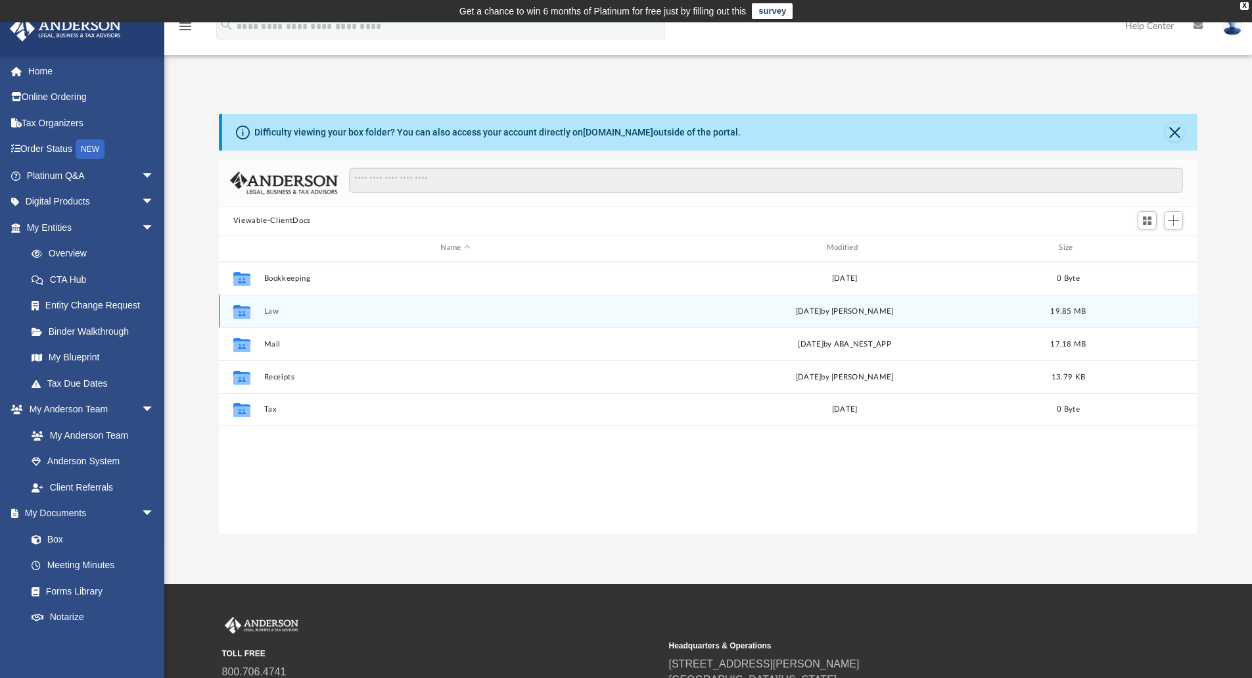
click at [270, 316] on button "Law" at bounding box center [455, 311] width 383 height 9
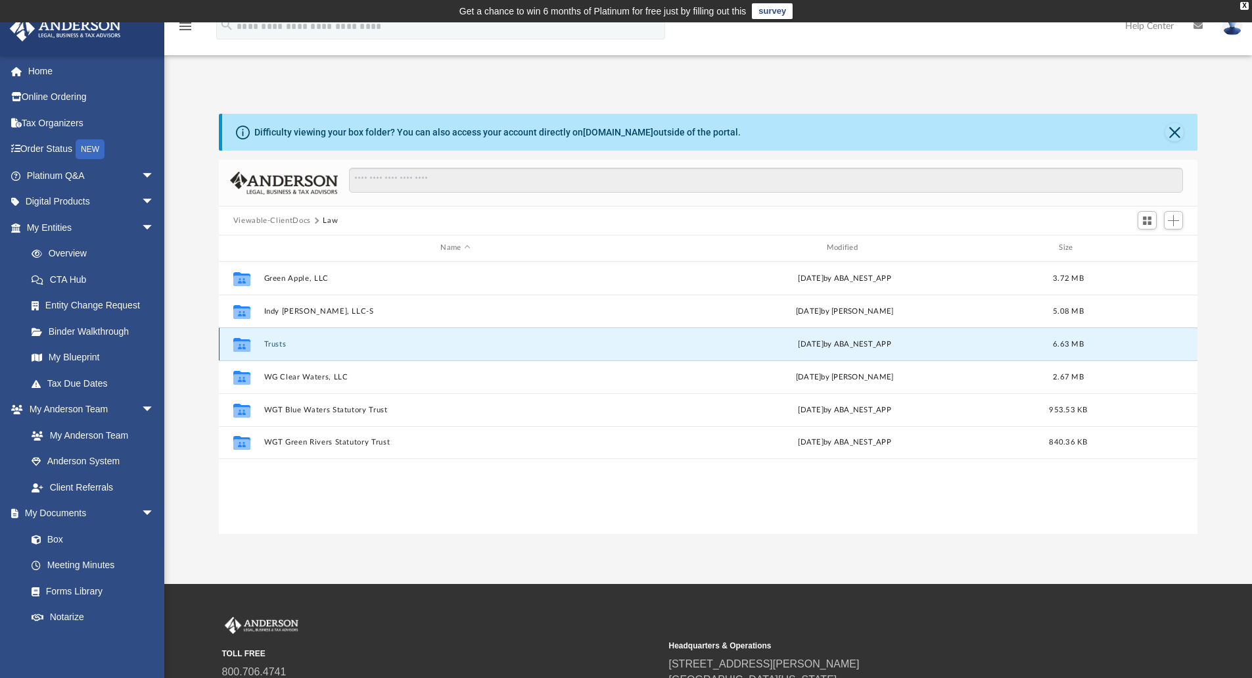
click at [270, 343] on button "Trusts" at bounding box center [455, 344] width 383 height 9
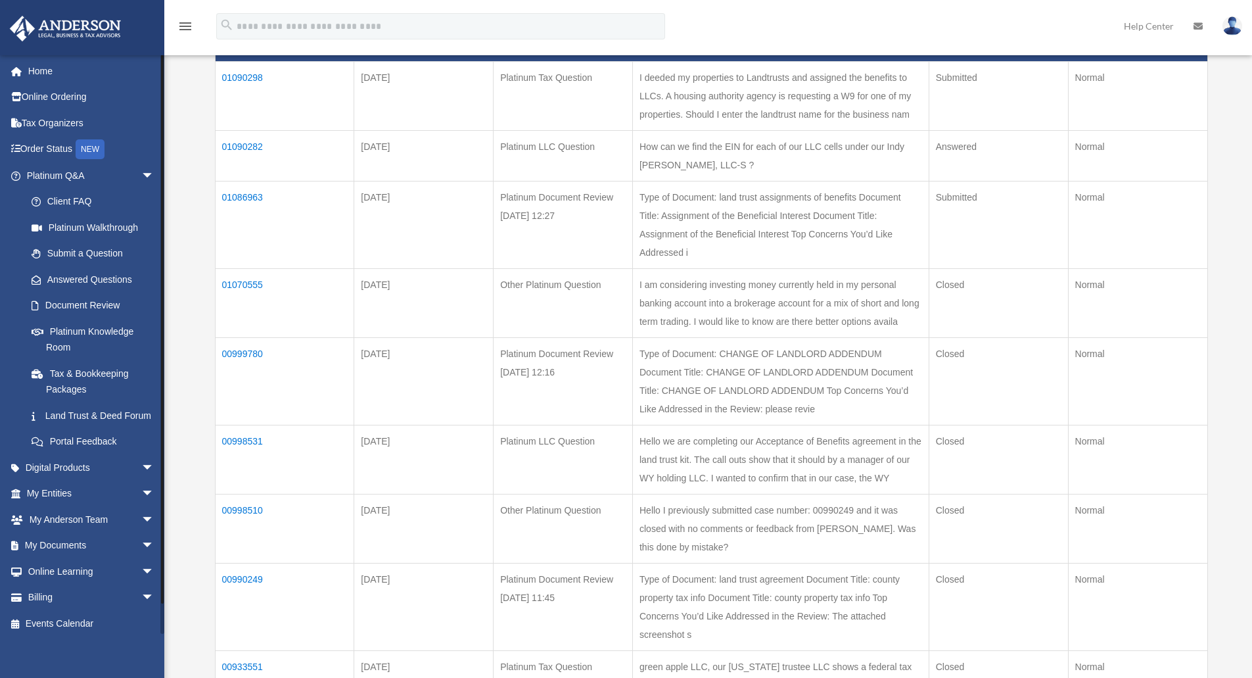
scroll to position [220, 0]
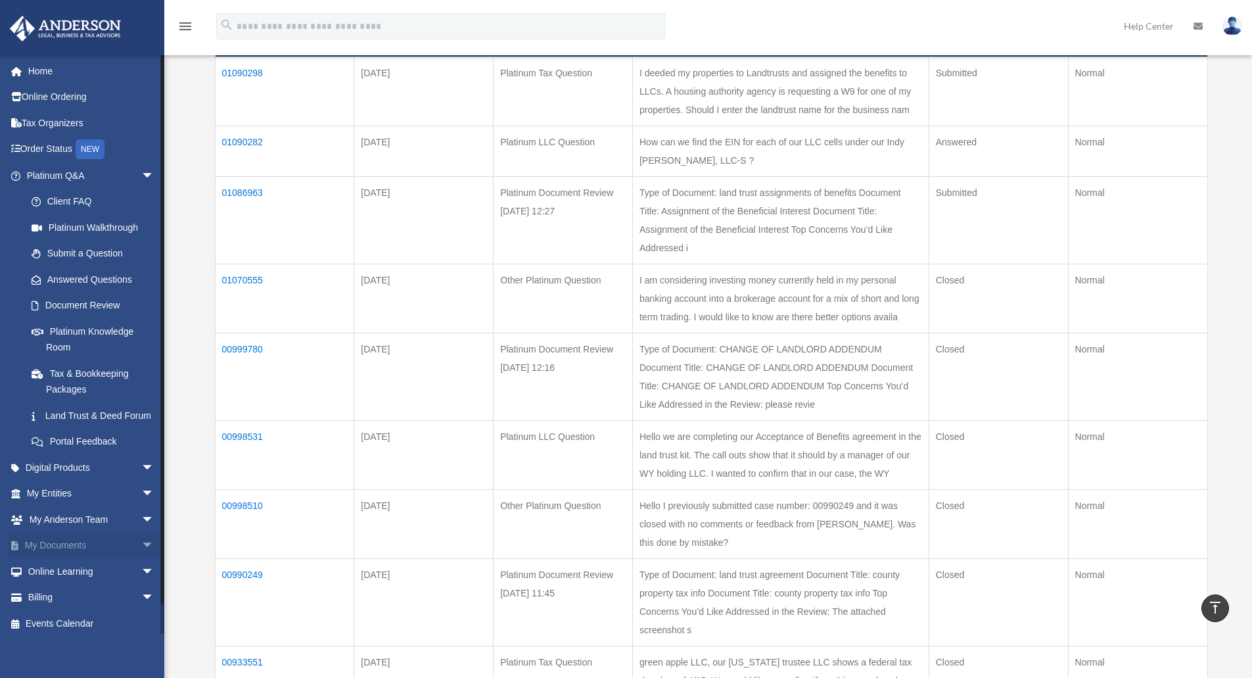
click at [141, 560] on span "arrow_drop_down" at bounding box center [154, 546] width 26 height 27
click at [59, 584] on link "Box" at bounding box center [96, 571] width 156 height 26
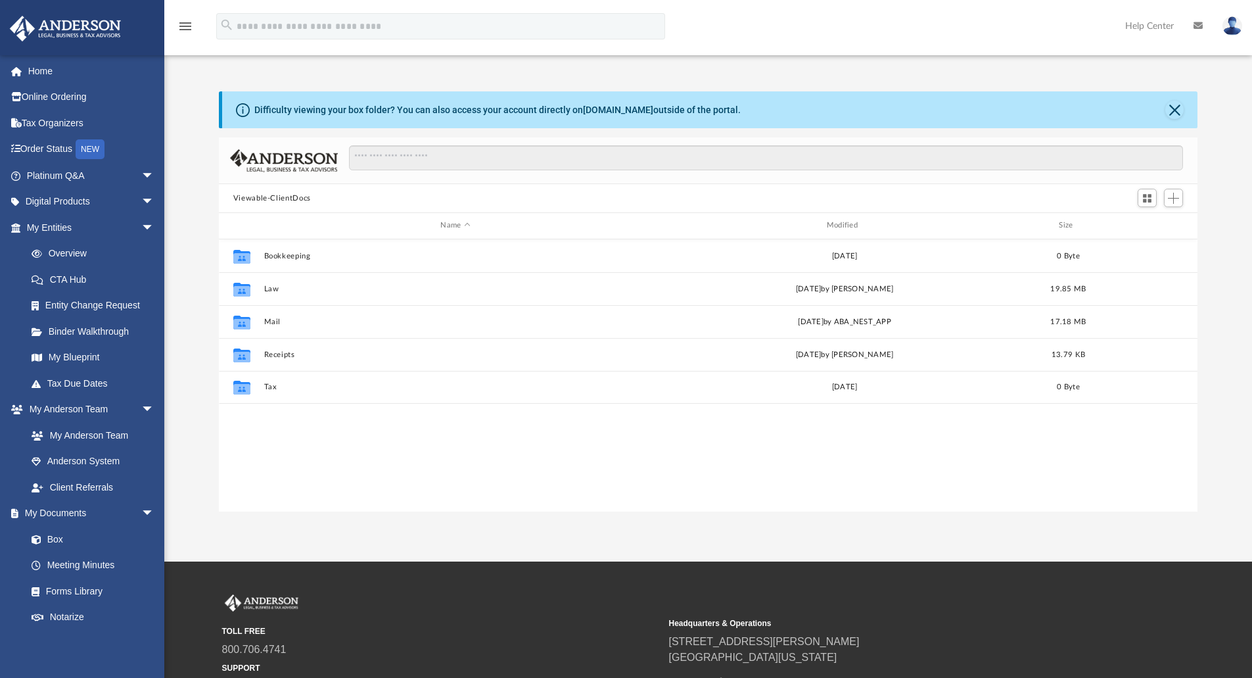
scroll to position [289, 969]
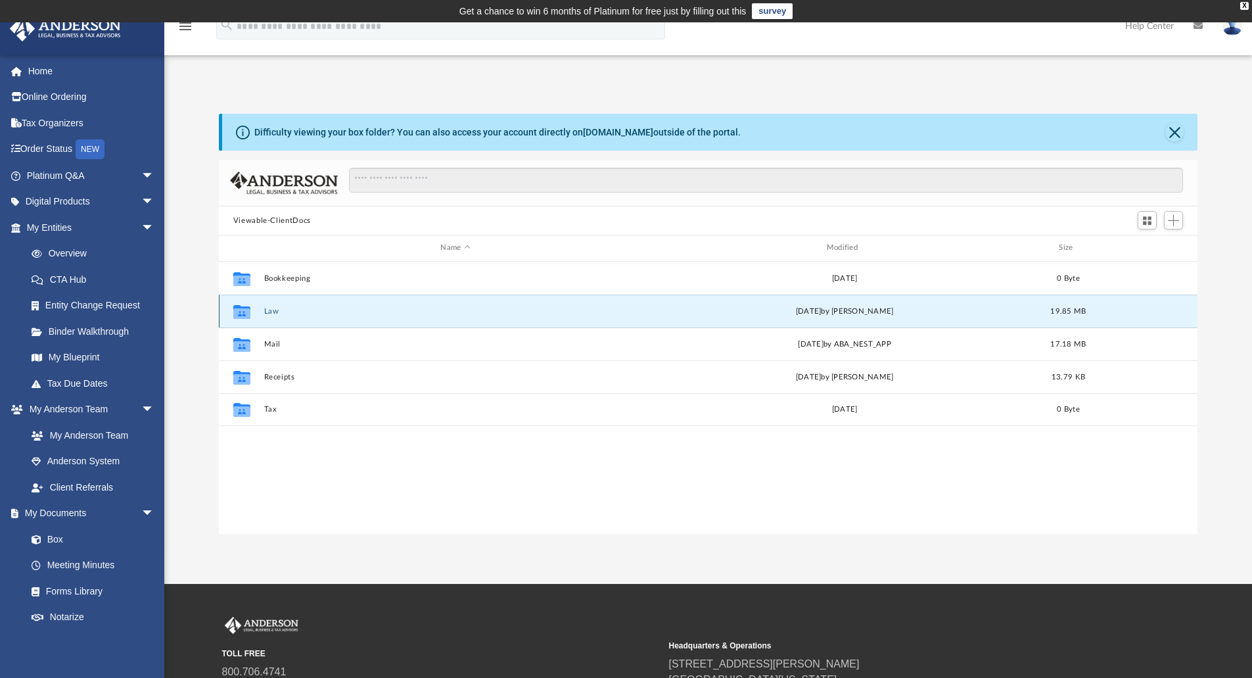
click at [271, 313] on button "Law" at bounding box center [455, 311] width 383 height 9
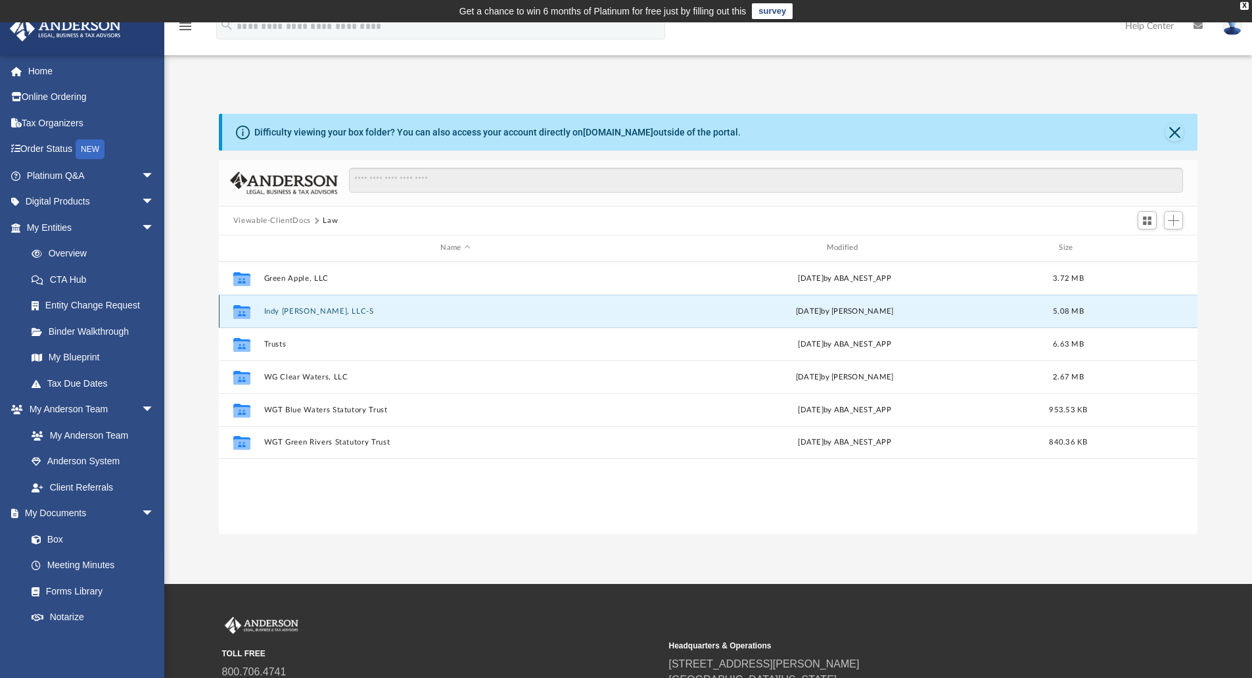
click at [322, 311] on button "Indy Crystal Waters, LLC-S" at bounding box center [455, 311] width 383 height 9
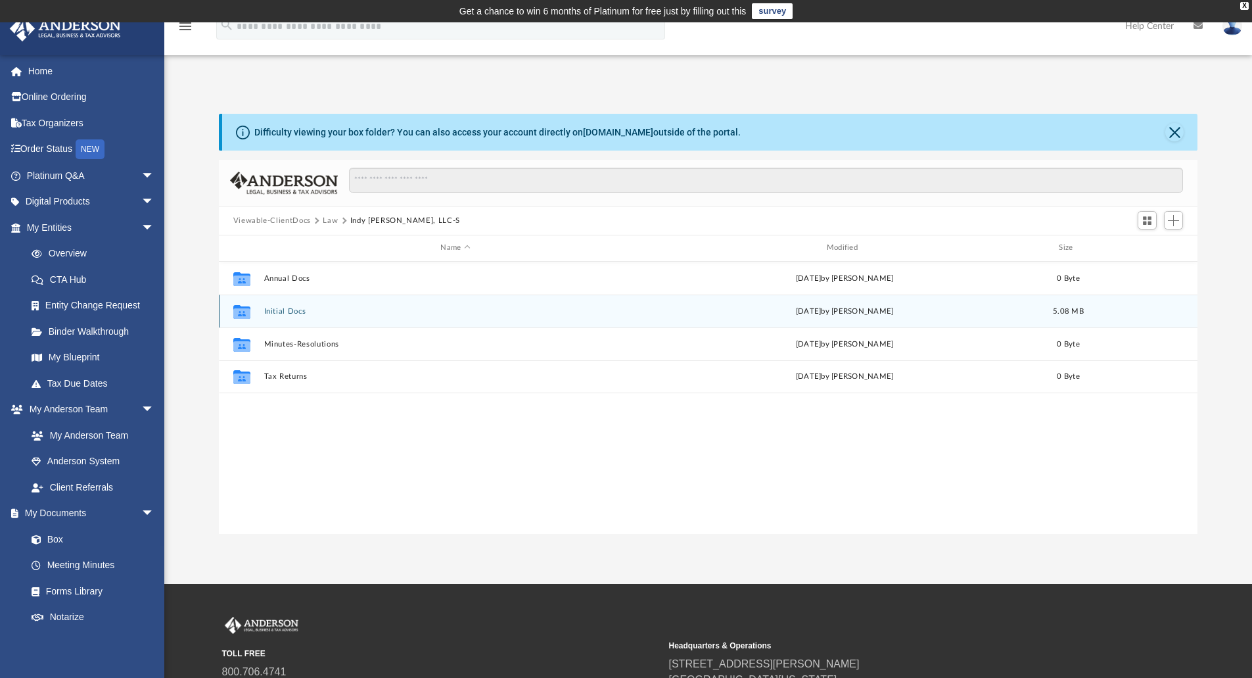
click at [298, 312] on button "Initial Docs" at bounding box center [455, 311] width 383 height 9
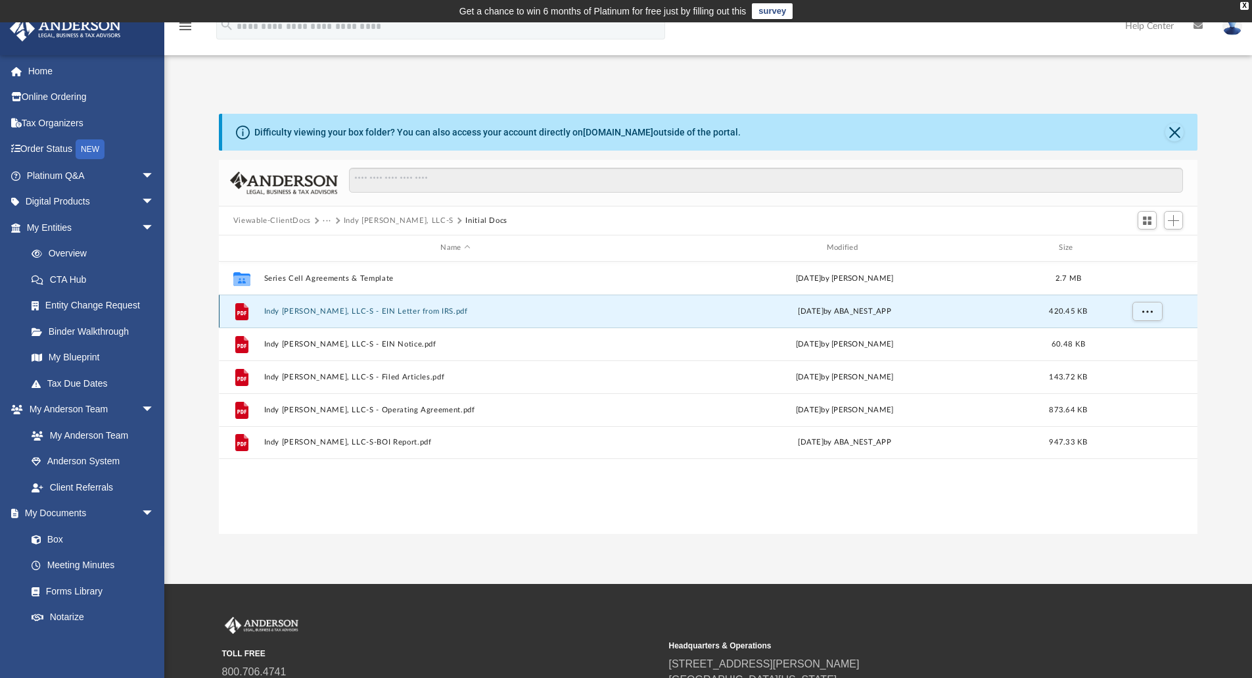
click at [333, 312] on button "Indy Crystal Waters, LLC-S - EIN Letter from IRS.pdf" at bounding box center [455, 311] width 383 height 9
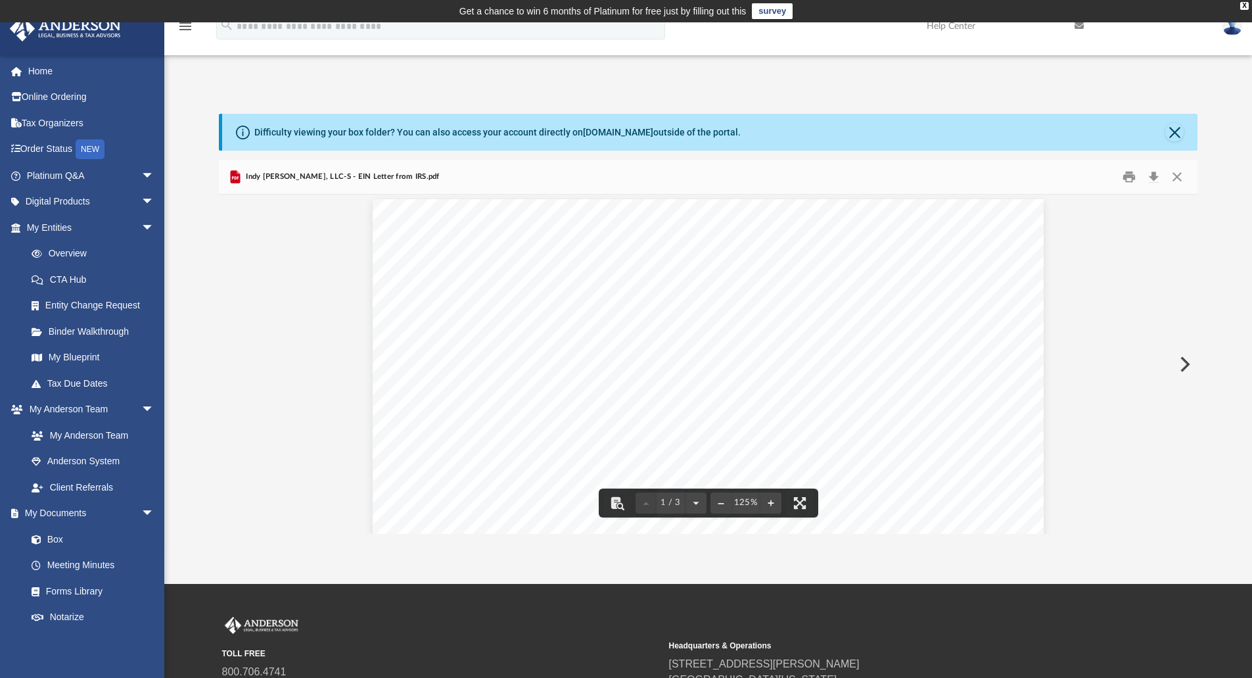
scroll to position [0, 0]
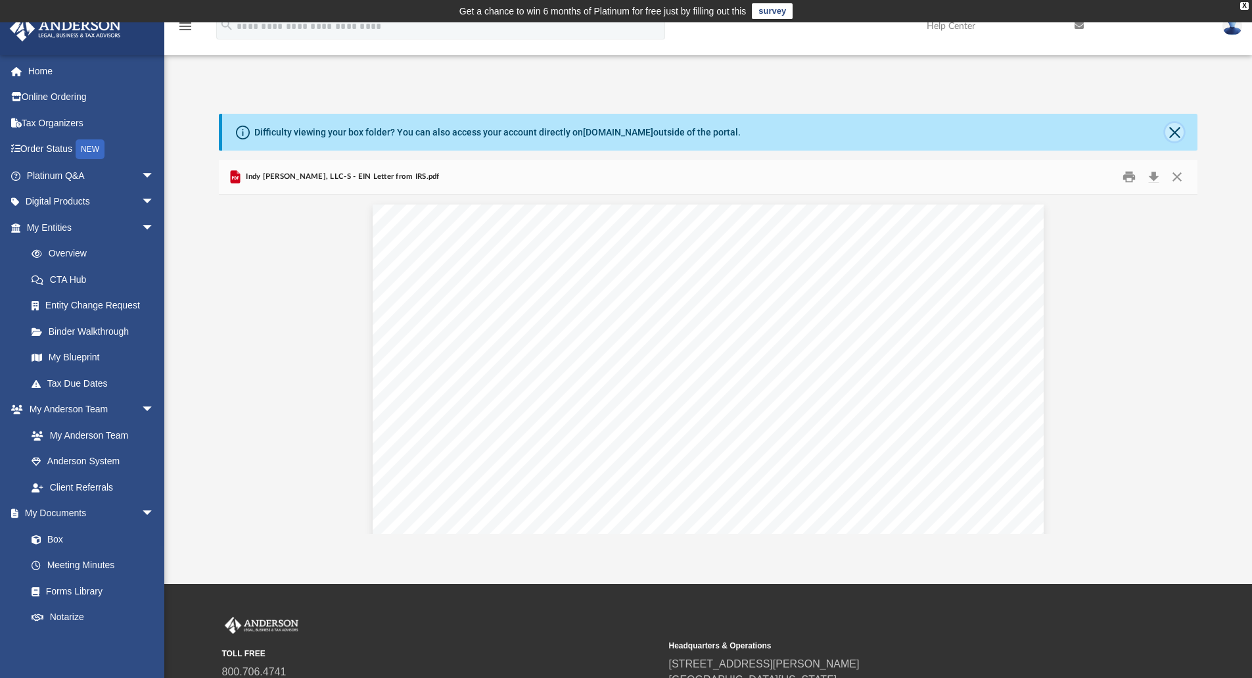
click at [1171, 128] on button "Close" at bounding box center [1175, 132] width 18 height 18
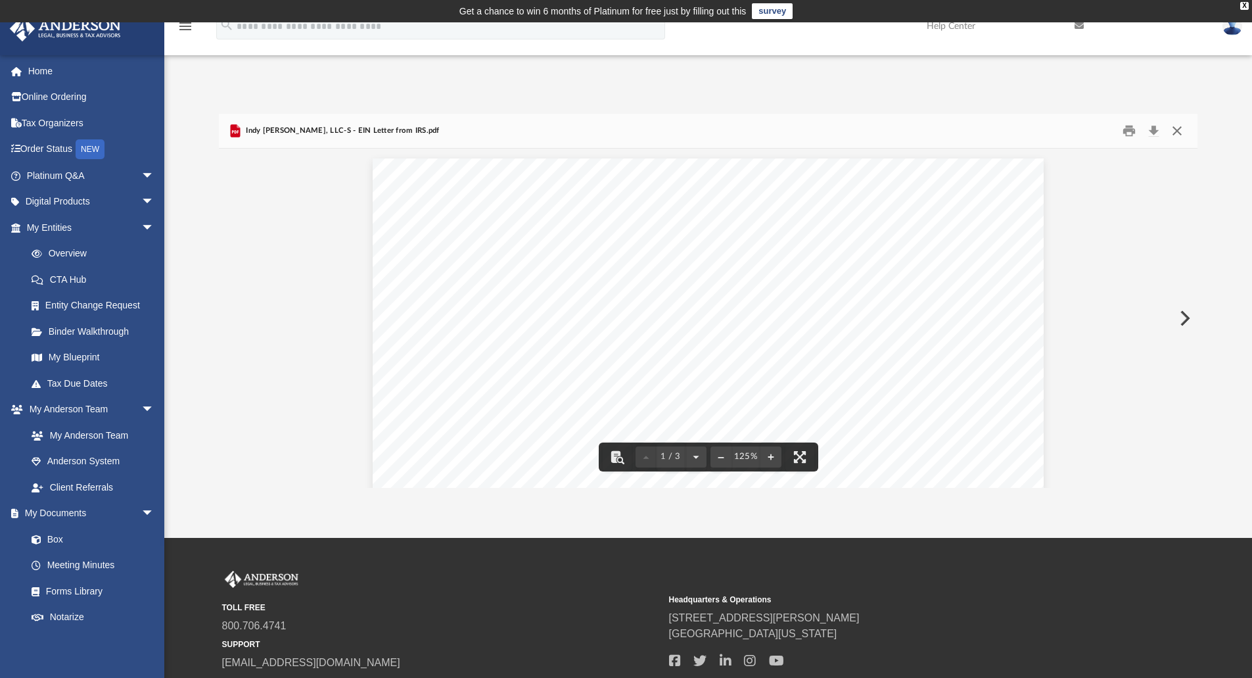
click at [1178, 131] on button "Close" at bounding box center [1178, 131] width 24 height 20
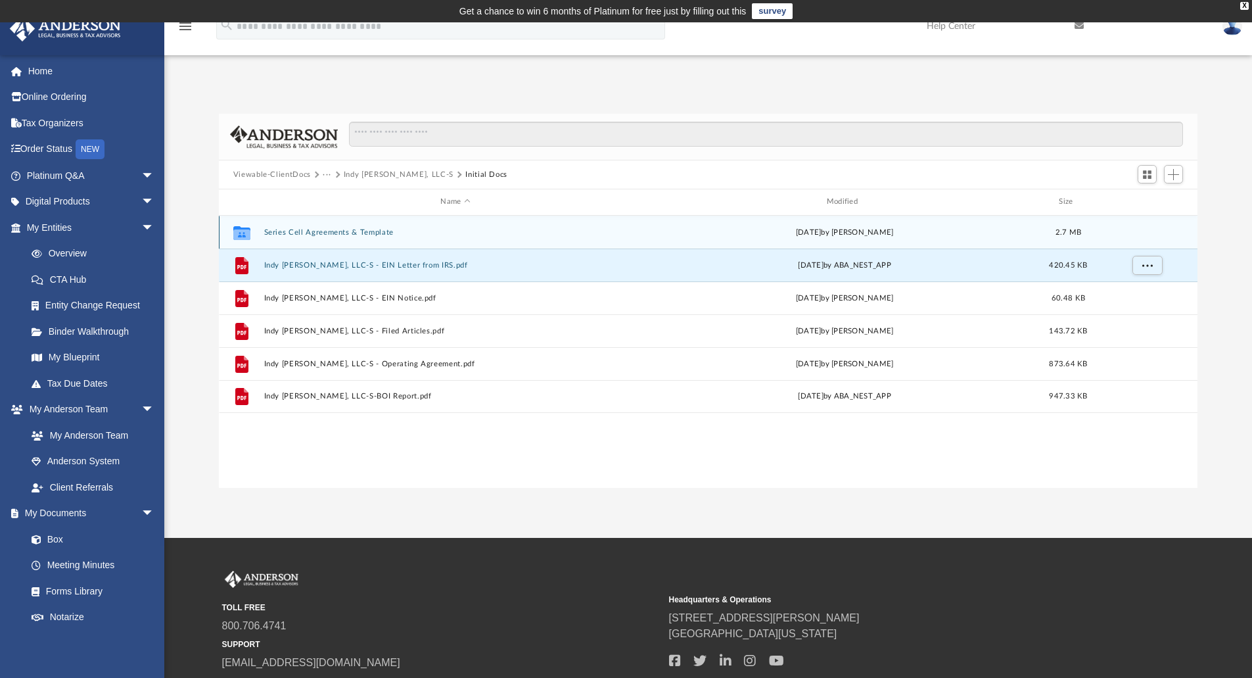
click at [366, 232] on button "Series Cell Agreements & Template" at bounding box center [455, 232] width 383 height 9
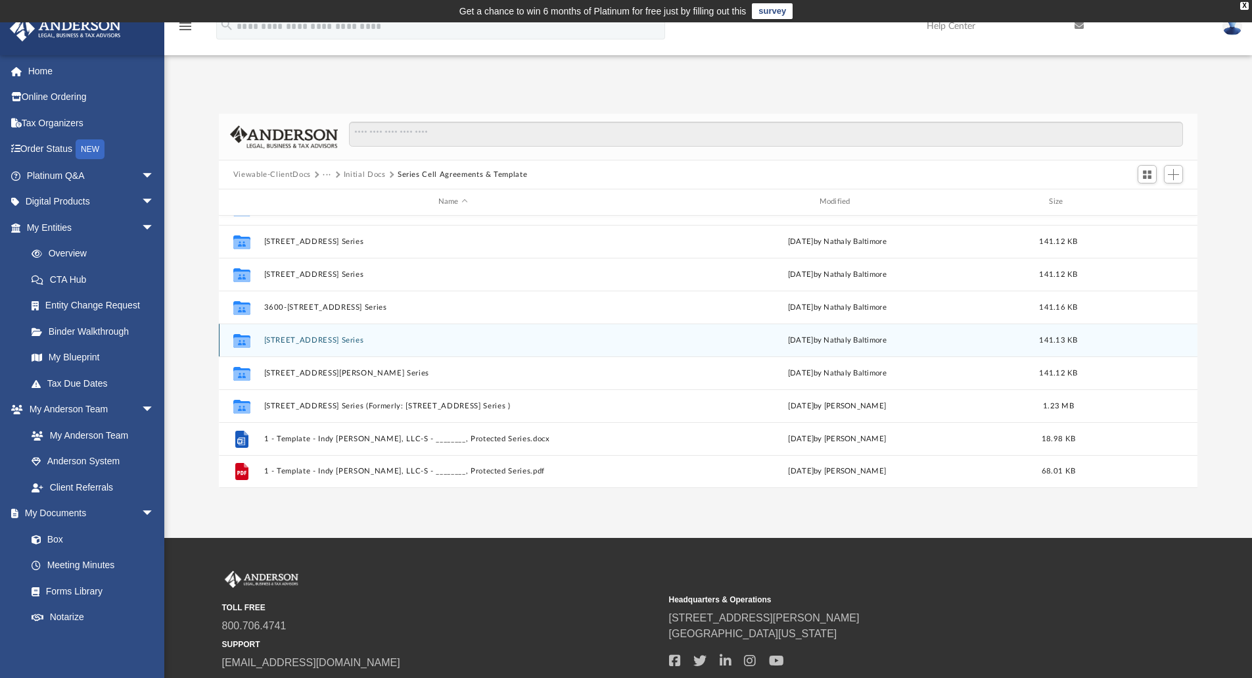
scroll to position [95, 0]
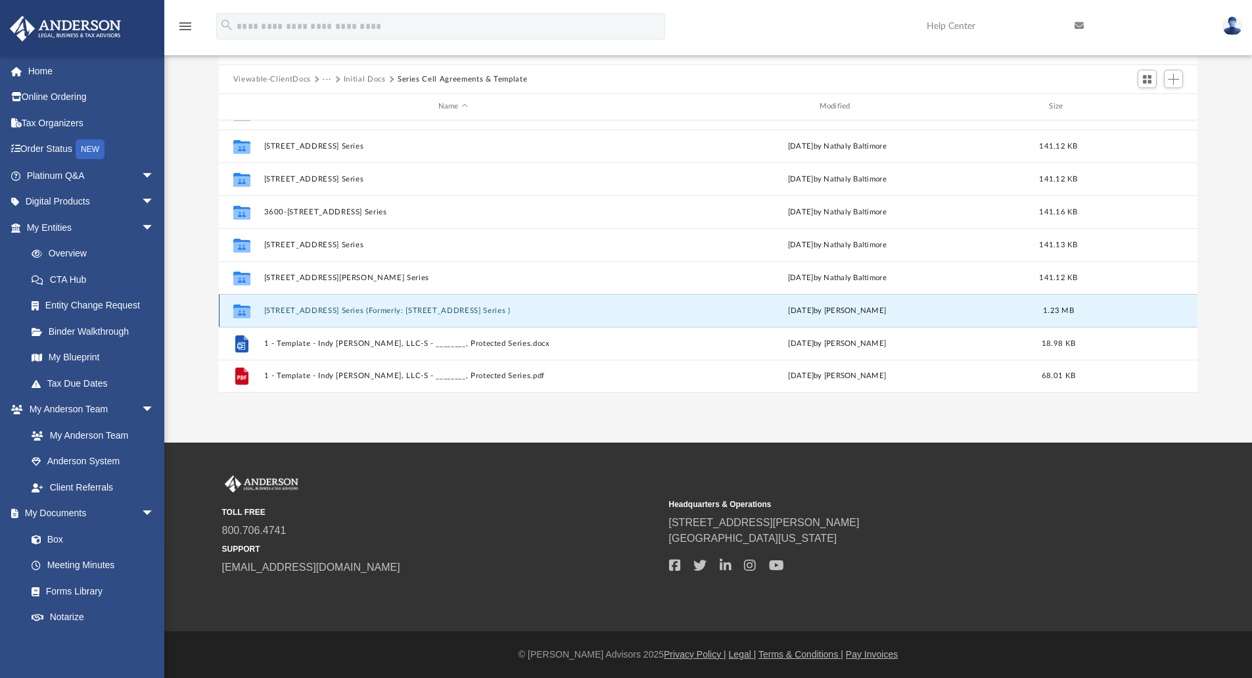
click at [364, 310] on button "927 Lincoln St, Protected Series (Formerly: 297 Lincoln St, Protected Series )" at bounding box center [453, 310] width 379 height 9
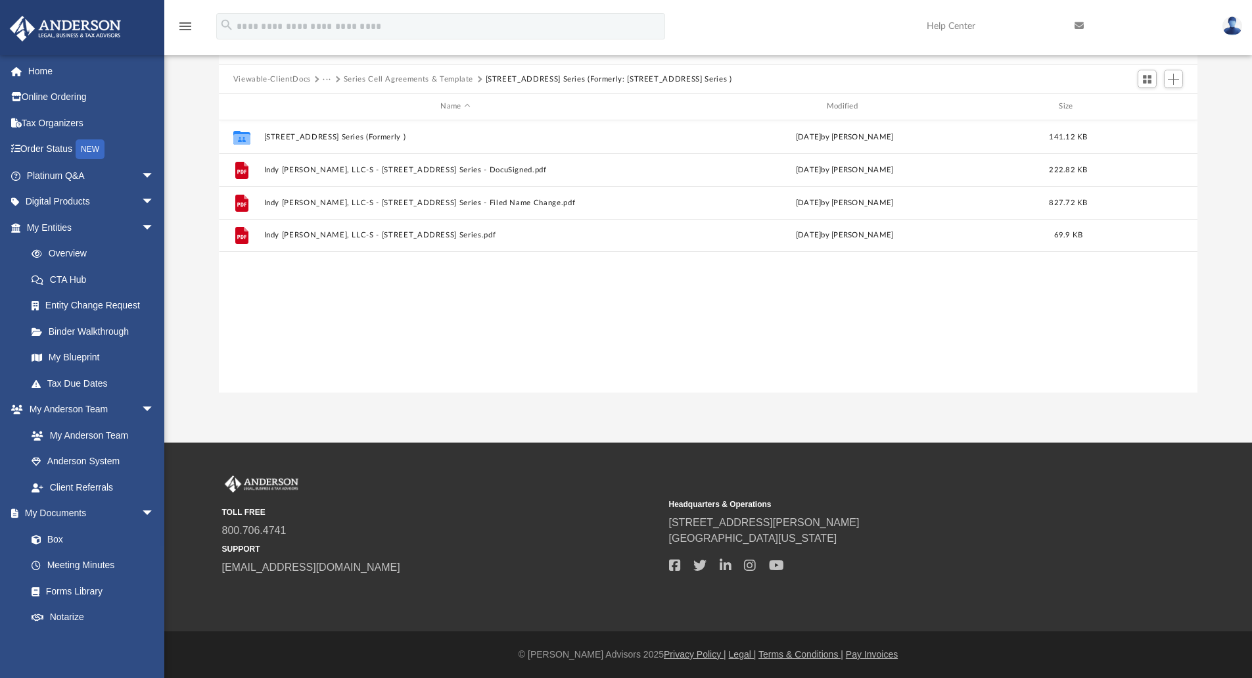
scroll to position [0, 0]
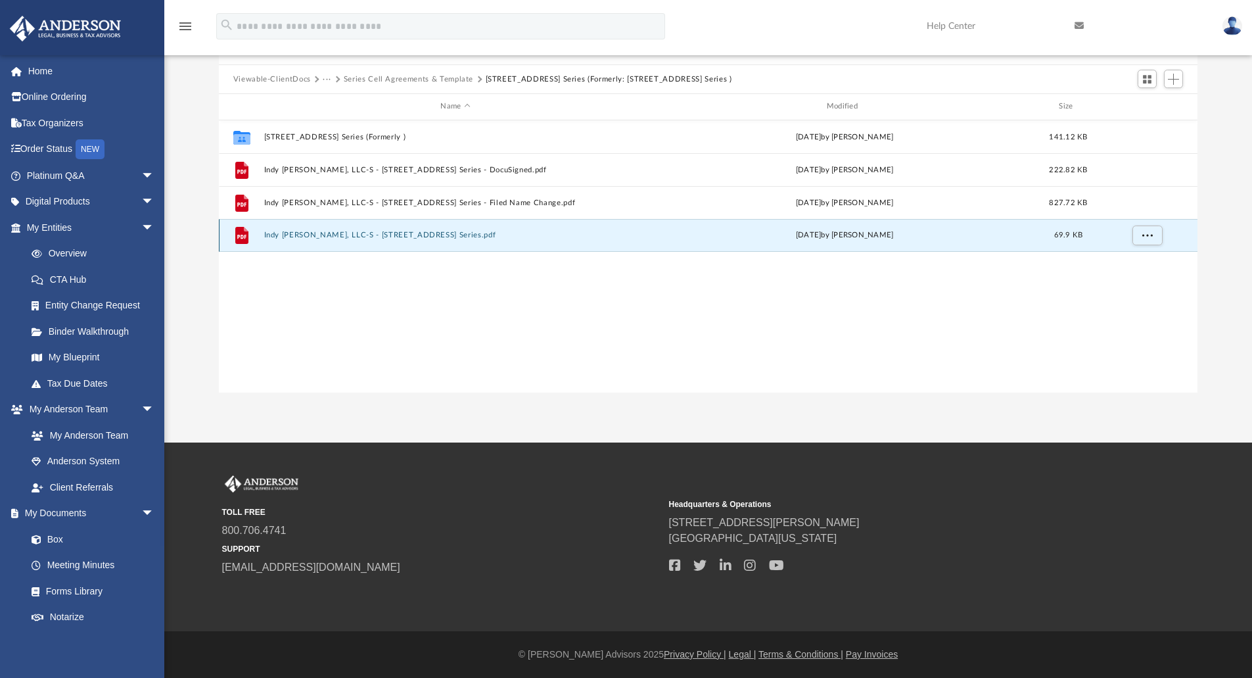
click at [412, 233] on button "Indy Crystal Waters, LLC-S - 927 Lincoln St, Protected Series.pdf" at bounding box center [455, 235] width 383 height 9
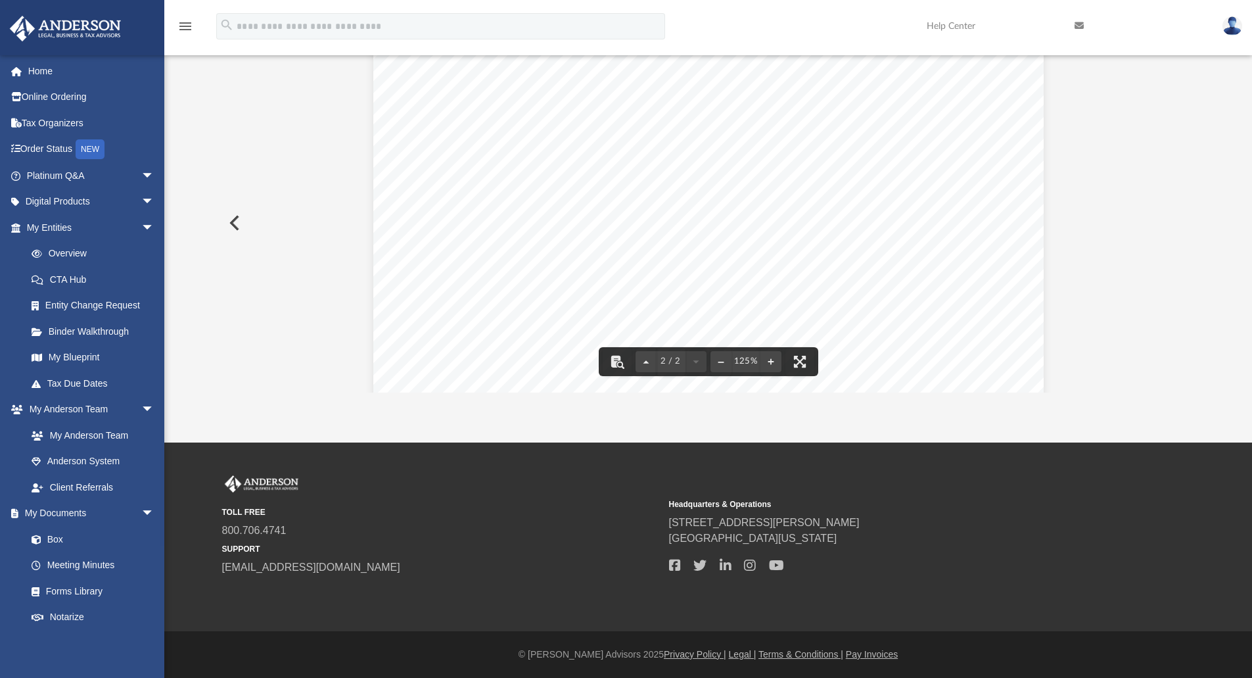
scroll to position [1173, 0]
click at [241, 227] on button "Preview" at bounding box center [233, 222] width 29 height 37
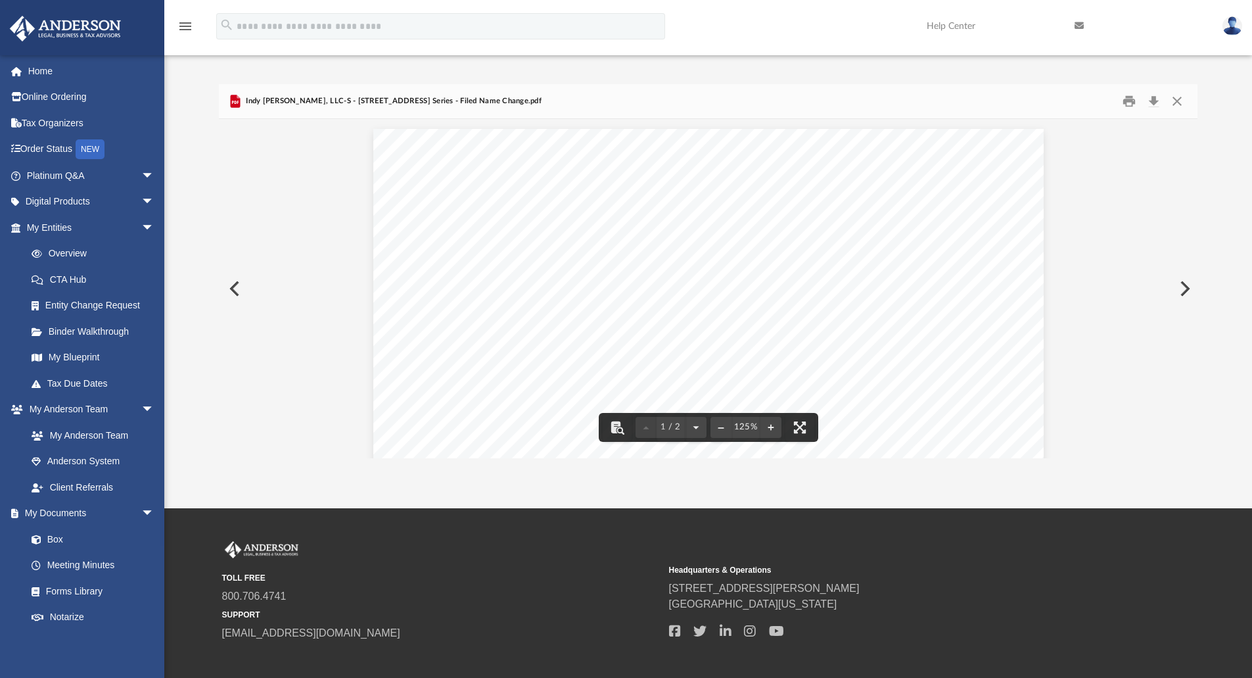
scroll to position [0, 0]
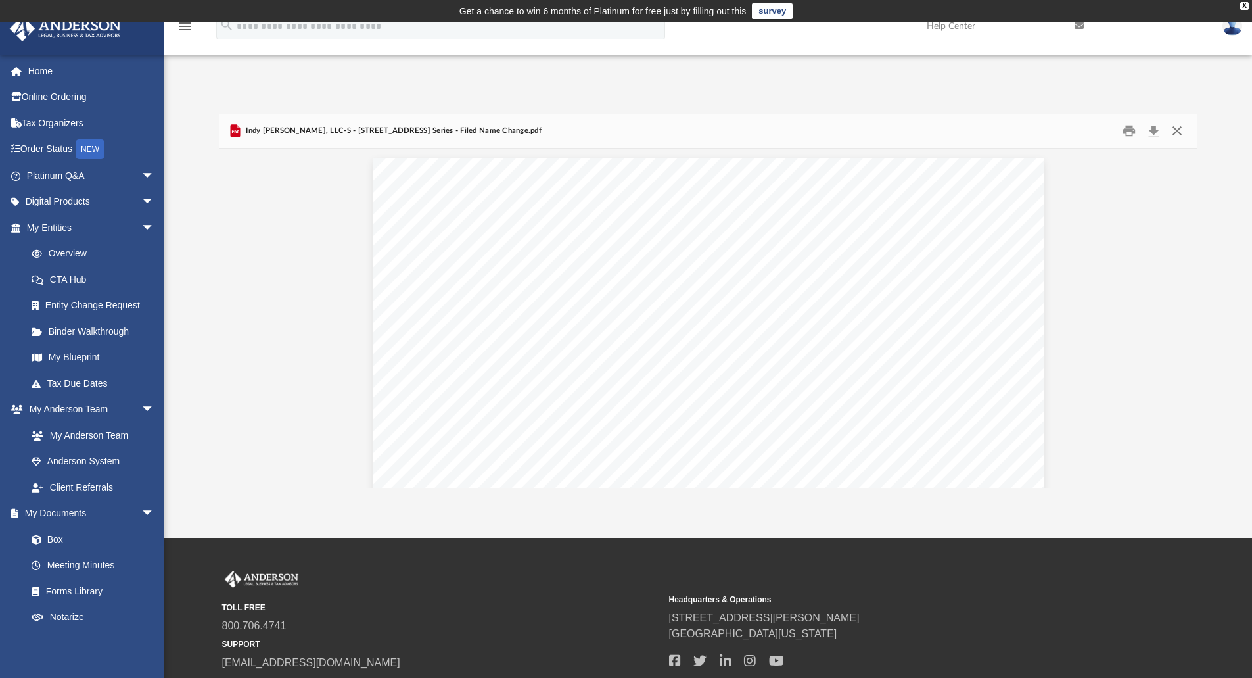
click at [1177, 129] on button "Close" at bounding box center [1178, 131] width 24 height 20
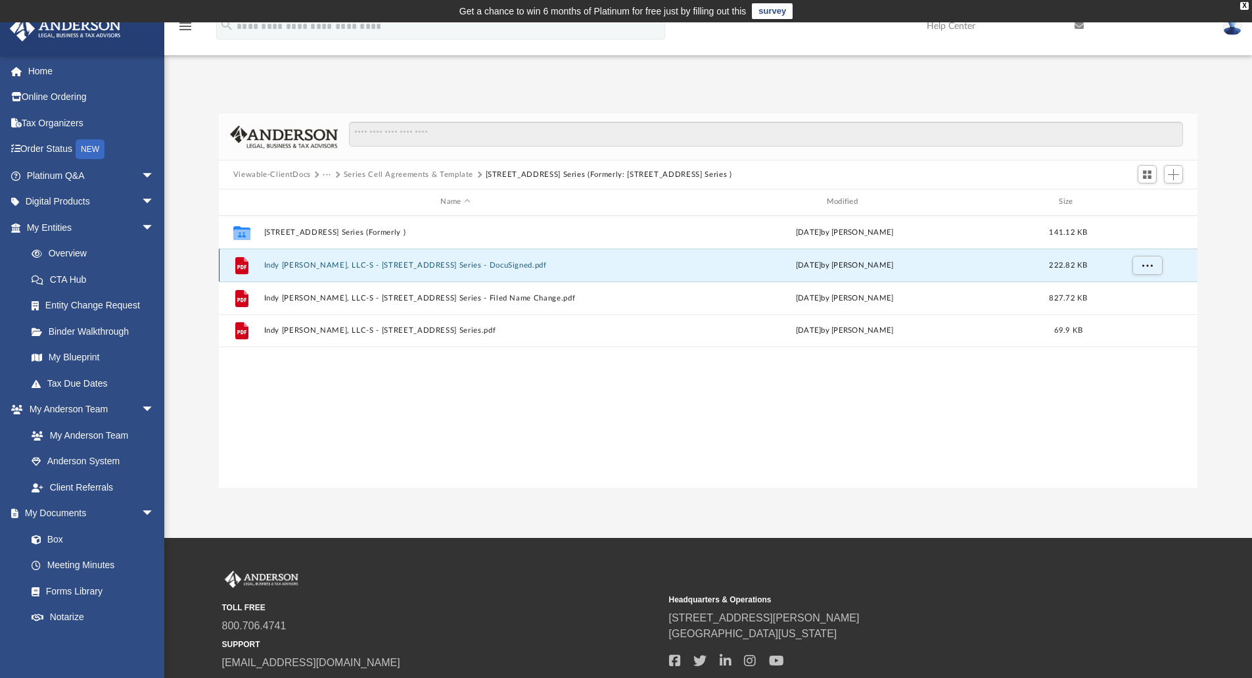
click at [356, 268] on button "Indy Crystal Waters, LLC-S - 927 Lincoln St, Protected Series - DocuSigned.pdf" at bounding box center [455, 265] width 383 height 9
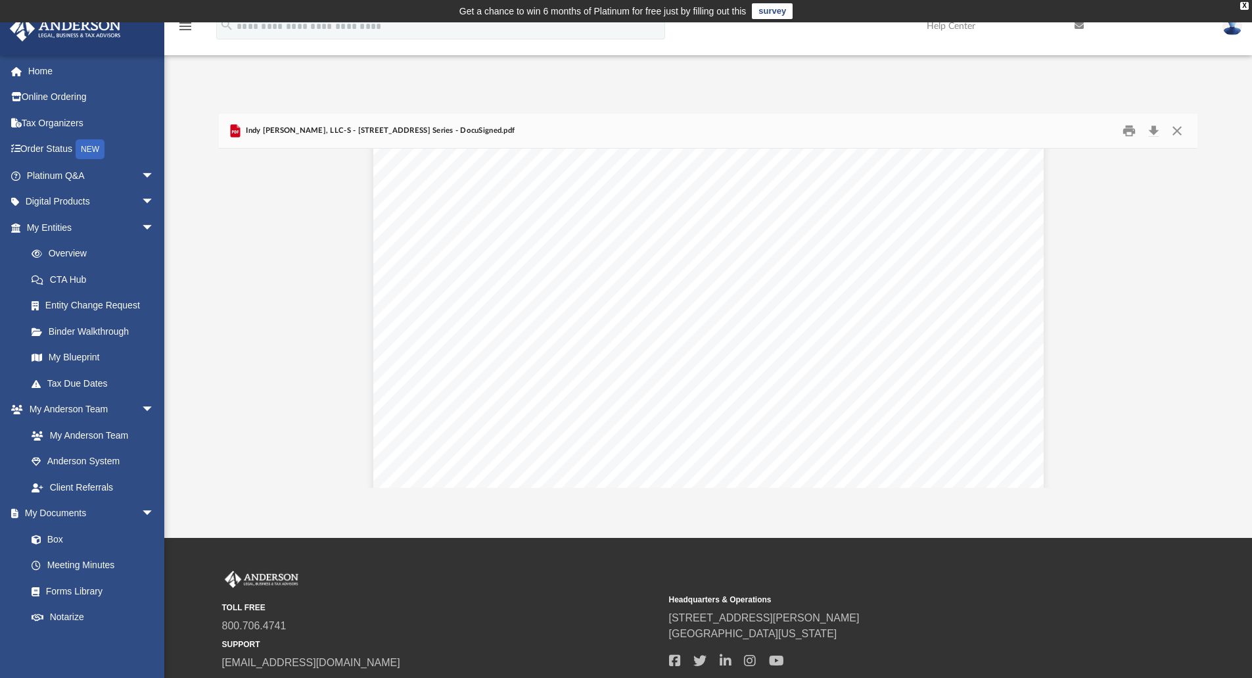
scroll to position [1107, 0]
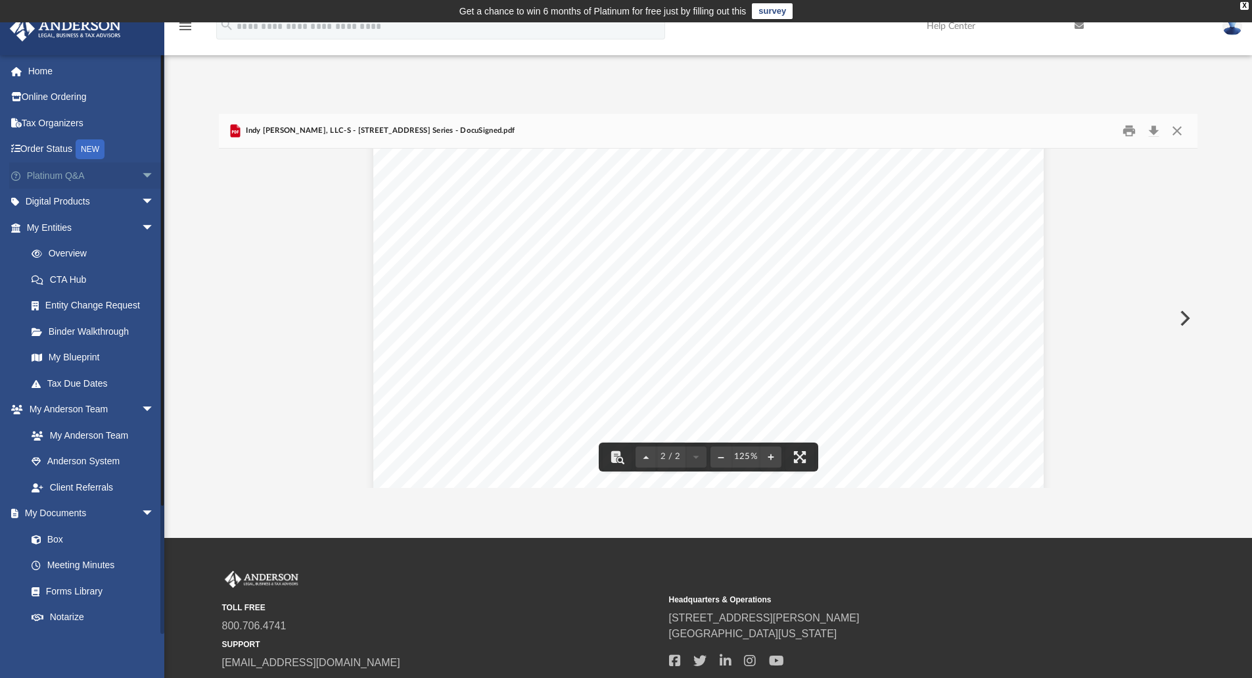
click at [120, 172] on link "Platinum Q&A arrow_drop_down" at bounding box center [91, 175] width 165 height 26
click at [141, 176] on span "arrow_drop_down" at bounding box center [154, 175] width 26 height 27
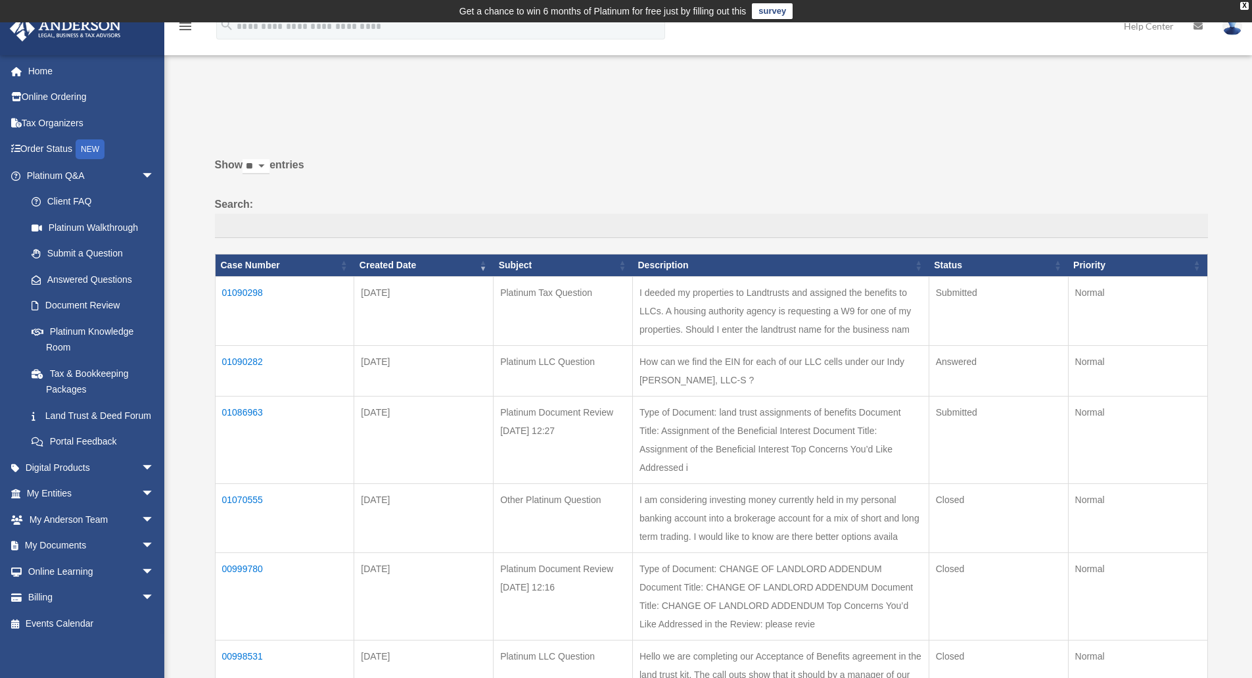
click at [245, 365] on td "01090282" at bounding box center [284, 370] width 139 height 51
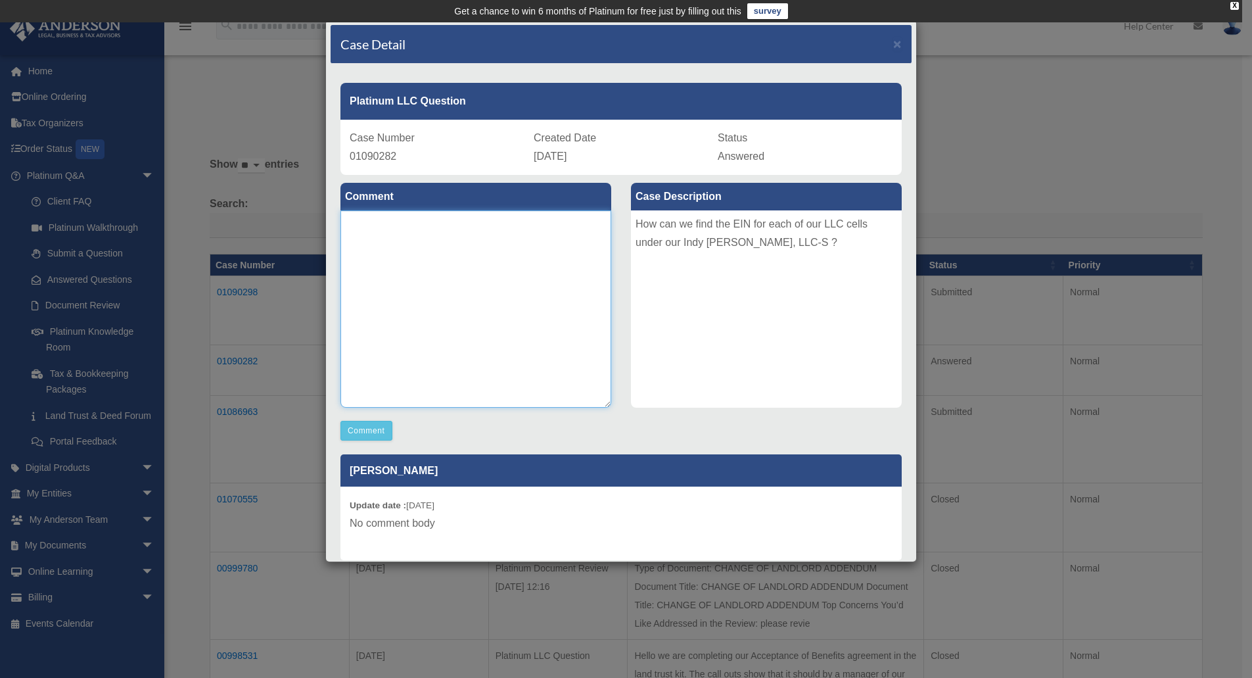
click at [415, 287] on textarea at bounding box center [476, 308] width 271 height 197
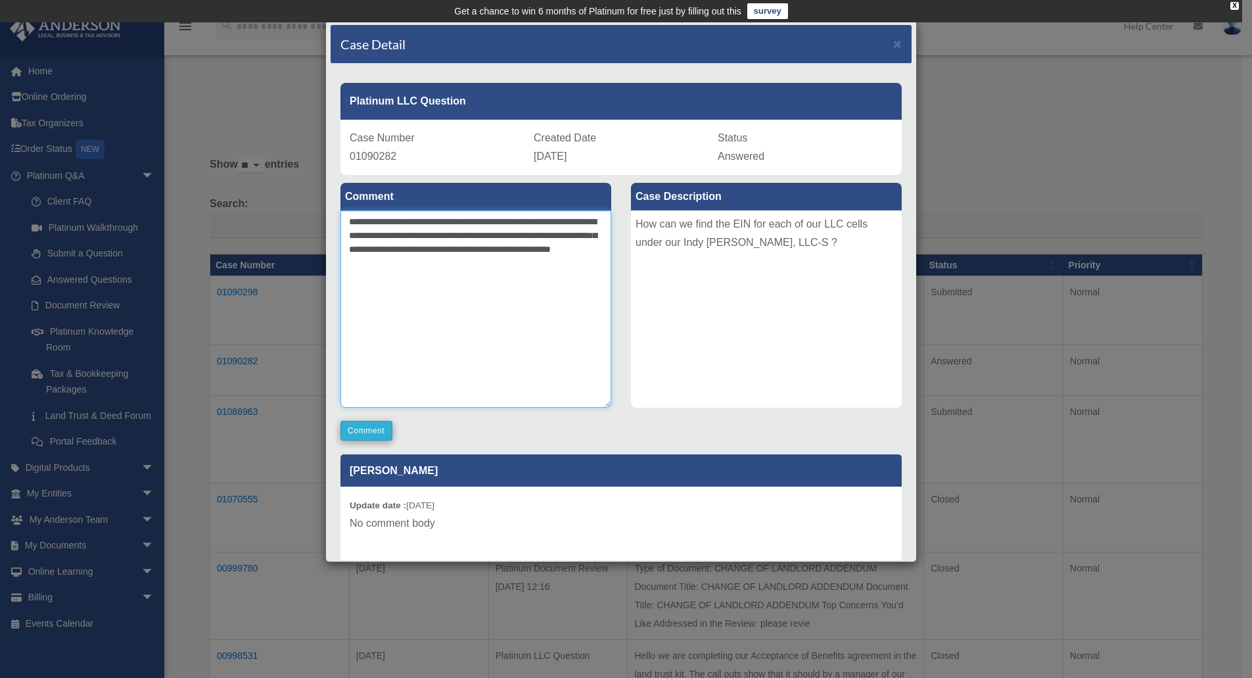
type textarea "**********"
click at [372, 429] on button "Comment" at bounding box center [367, 431] width 52 height 20
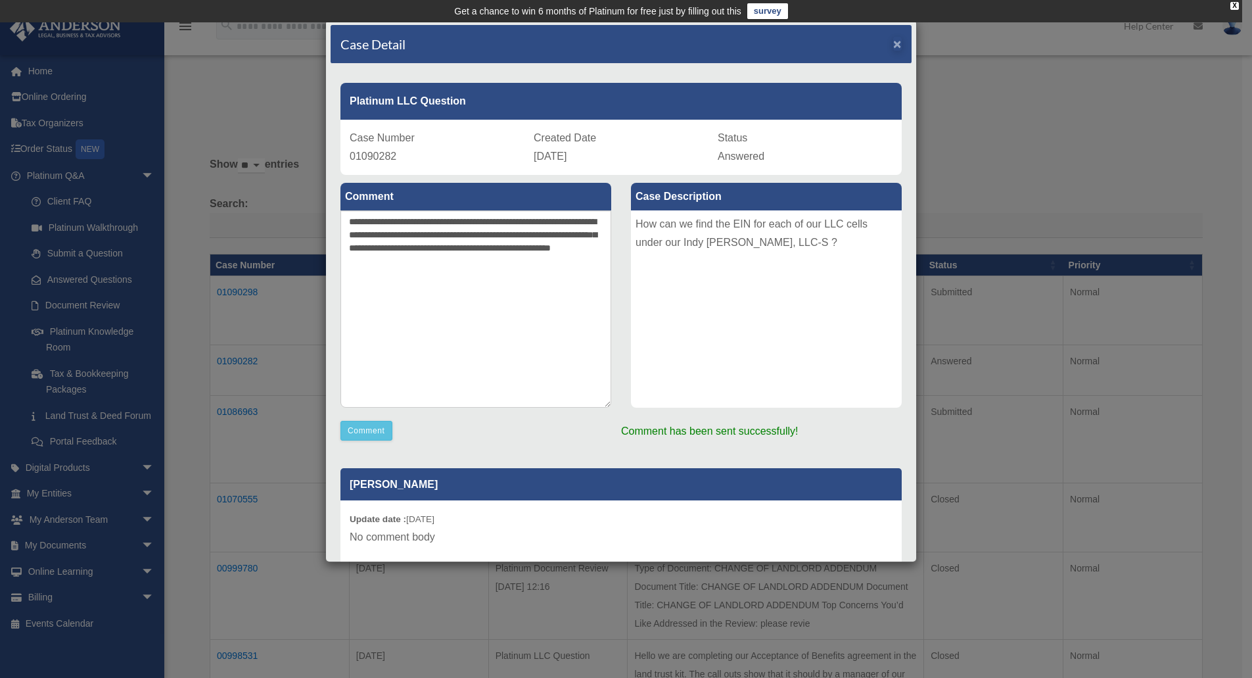
click at [887, 44] on div "menu search Site Menu add awillis393@gmail.com My Profile Reset Password Logout…" at bounding box center [621, 582] width 1243 height 1121
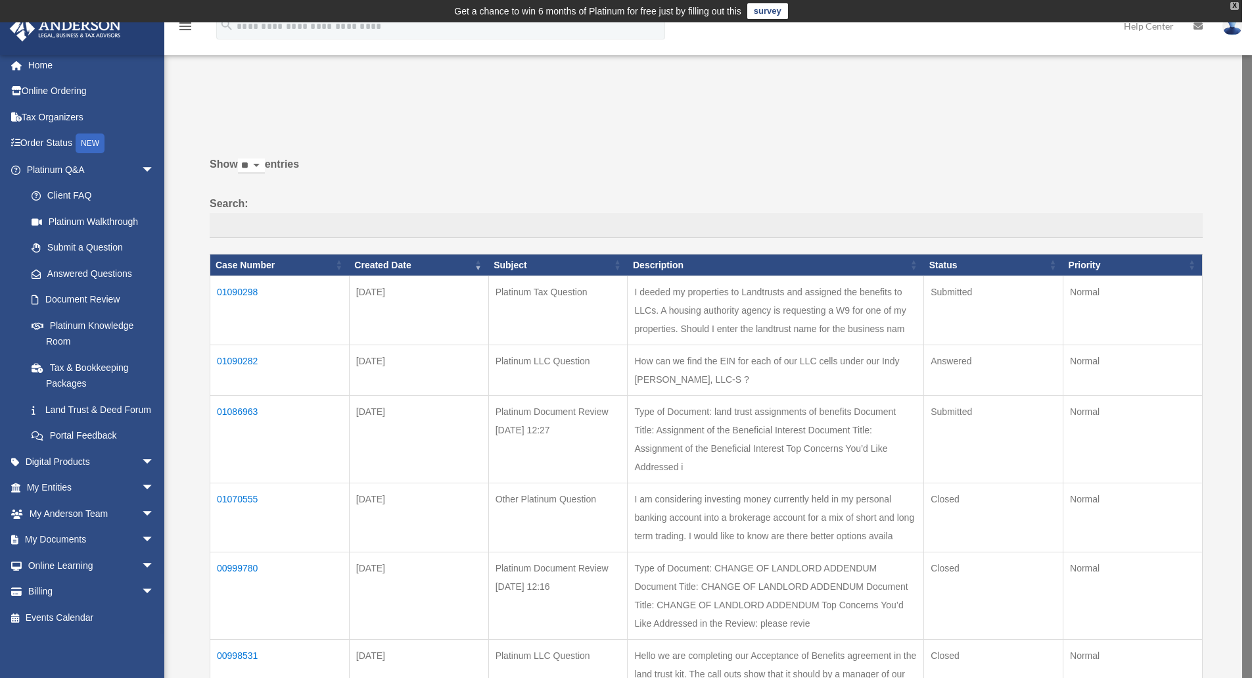
click at [1233, 7] on div "X" at bounding box center [1235, 6] width 9 height 8
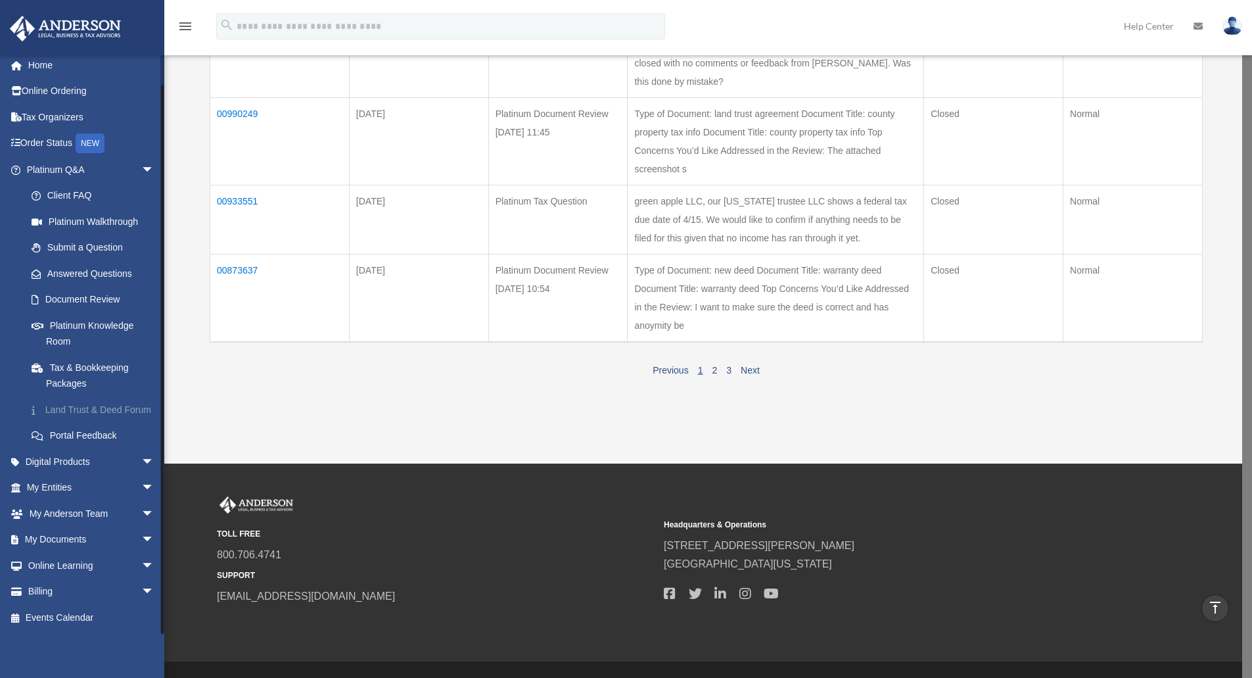
scroll to position [689, 0]
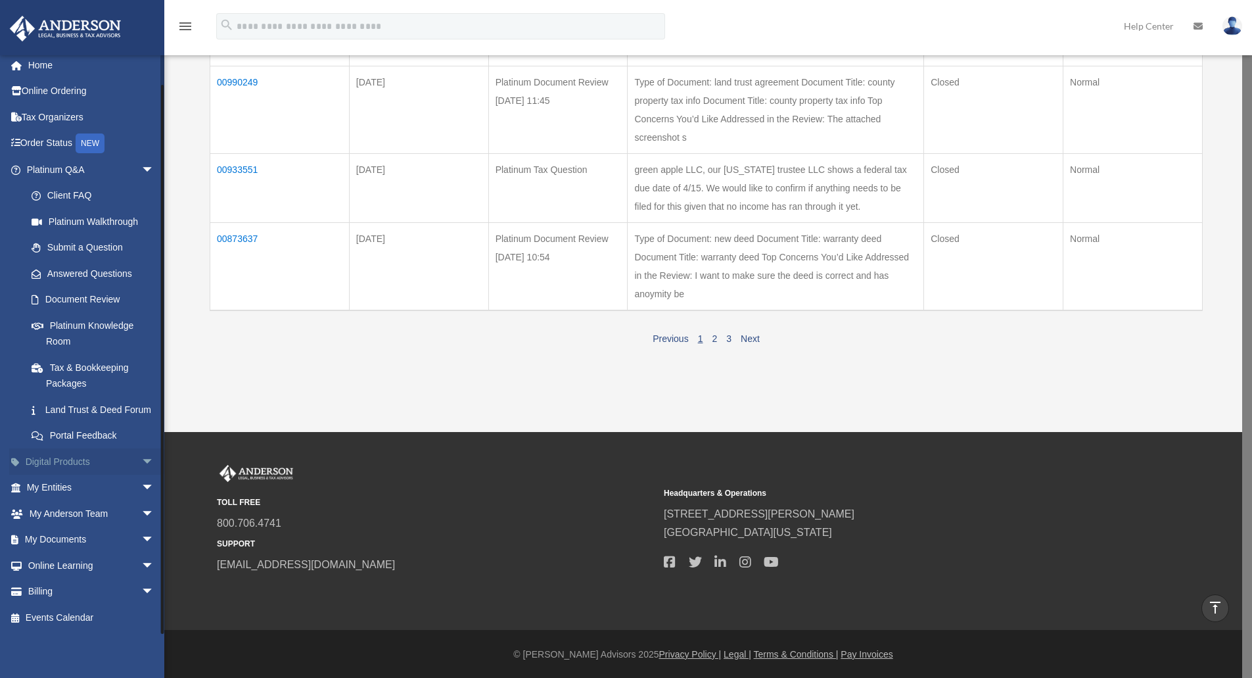
click at [141, 460] on span "arrow_drop_down" at bounding box center [154, 461] width 26 height 27
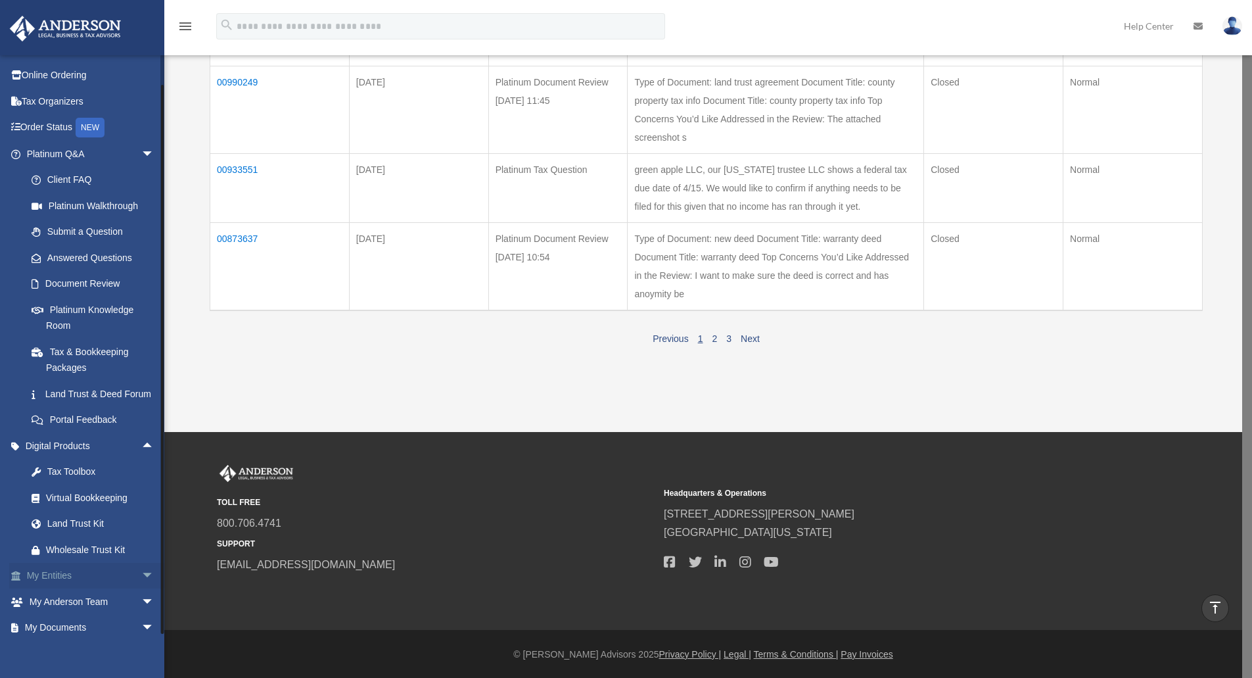
click at [141, 586] on span "arrow_drop_down" at bounding box center [154, 576] width 26 height 27
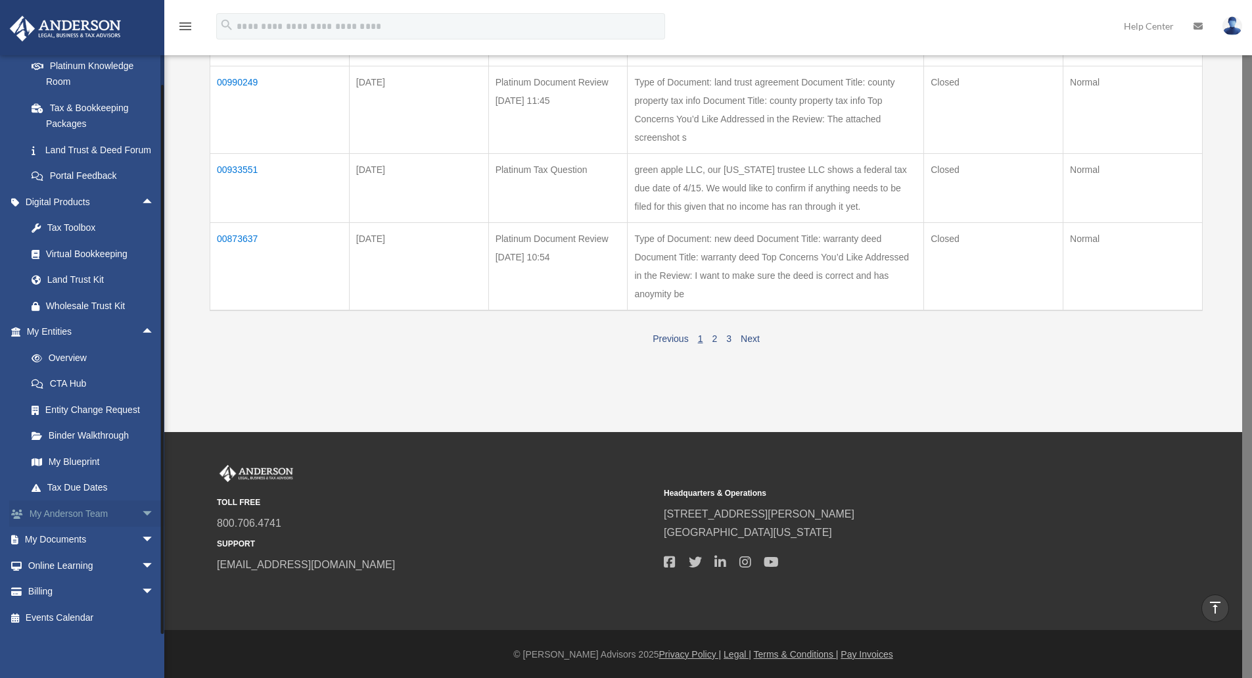
click at [141, 512] on span "arrow_drop_down" at bounding box center [154, 513] width 26 height 27
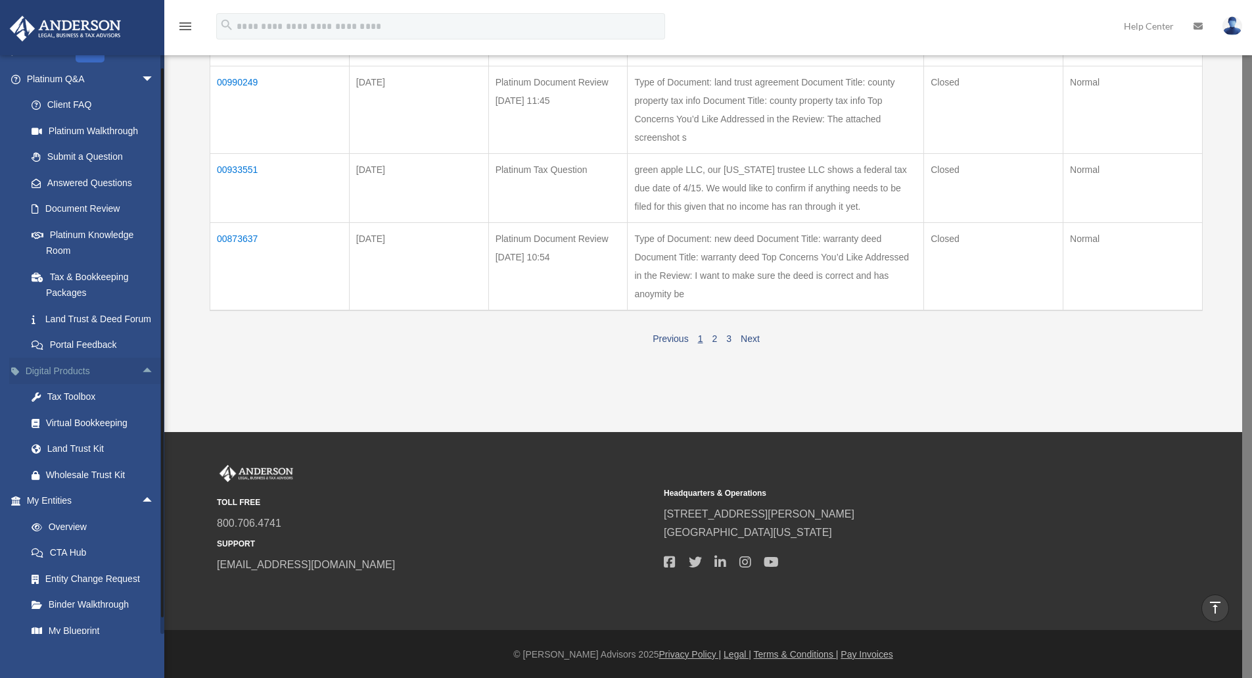
scroll to position [0, 0]
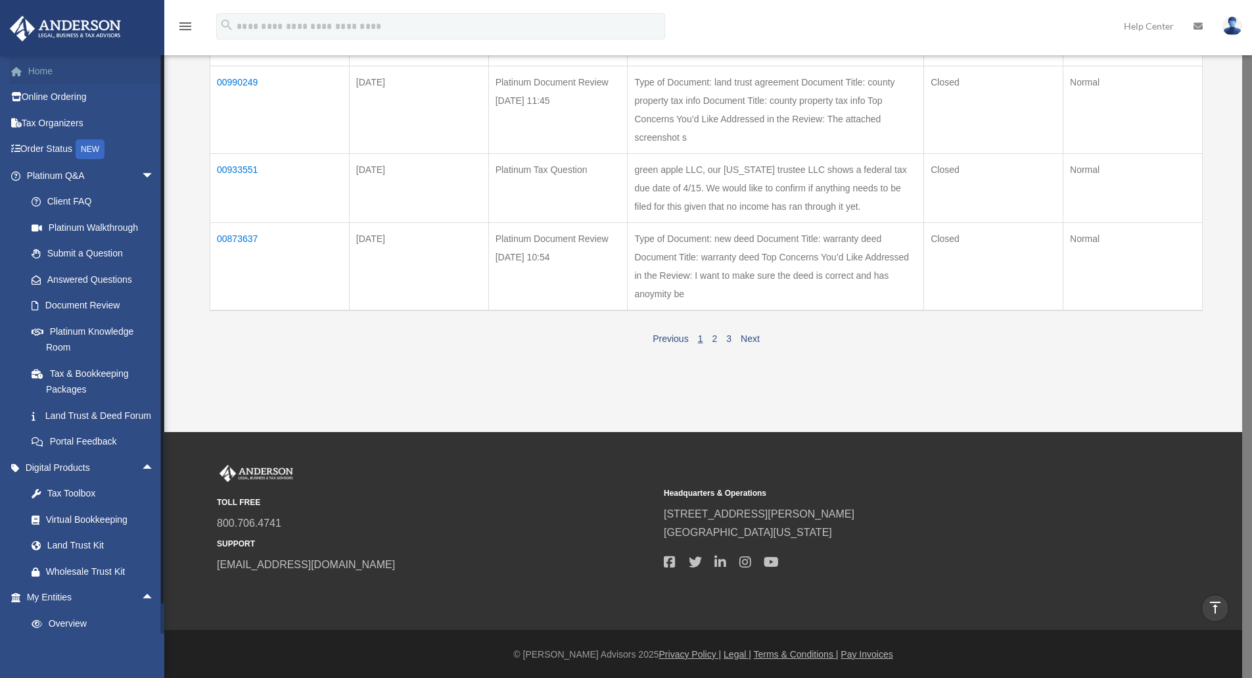
click at [45, 76] on link "Home" at bounding box center [91, 71] width 165 height 26
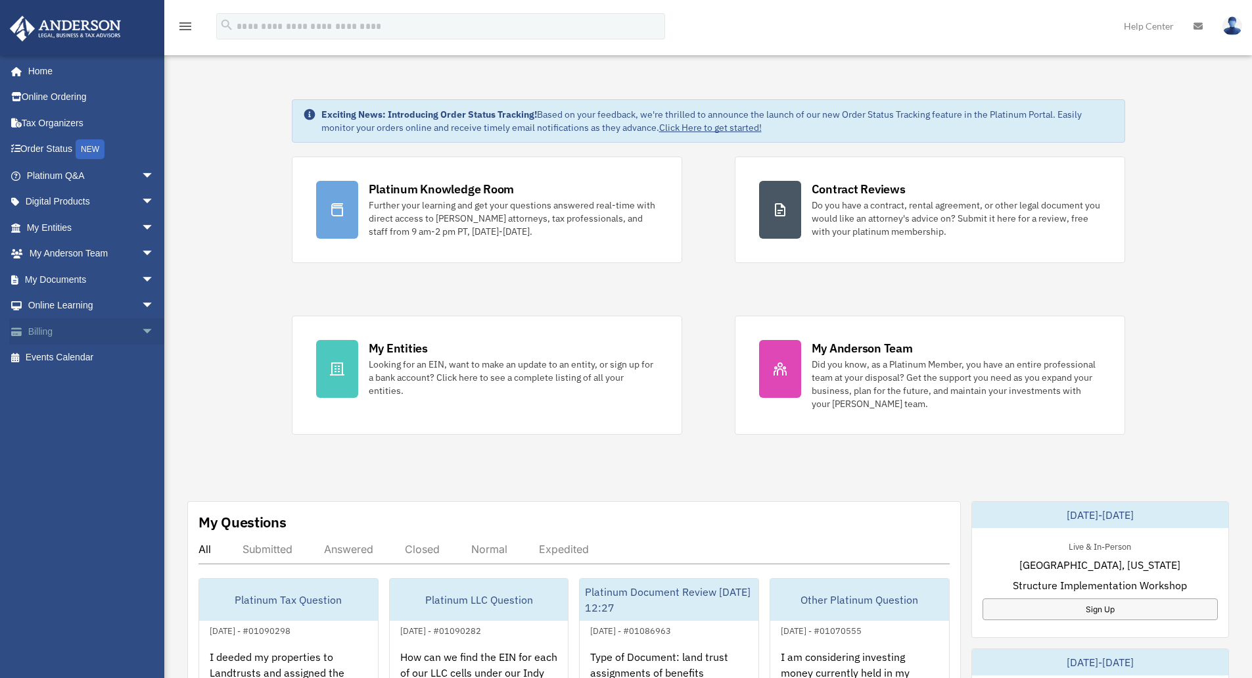
click at [141, 335] on span "arrow_drop_down" at bounding box center [154, 331] width 26 height 27
click at [141, 310] on span "arrow_drop_down" at bounding box center [154, 306] width 26 height 27
click at [141, 275] on span "arrow_drop_down" at bounding box center [154, 279] width 26 height 27
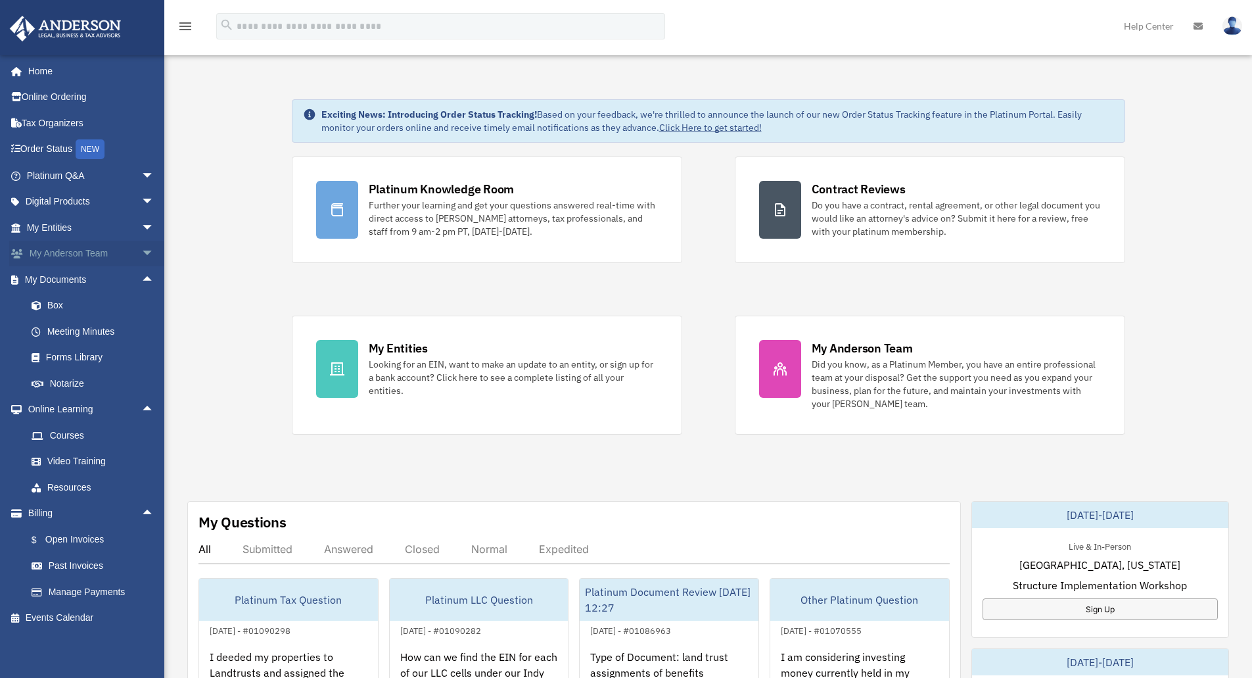
click at [141, 253] on span "arrow_drop_down" at bounding box center [154, 254] width 26 height 27
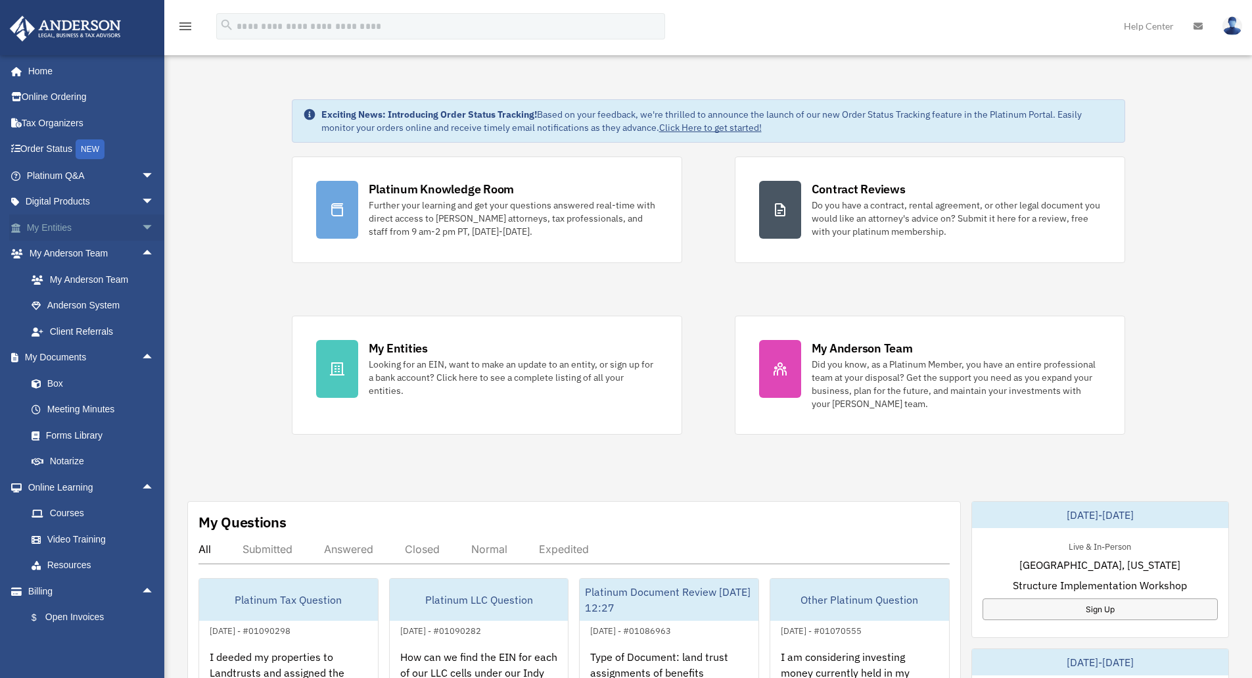
click at [142, 233] on span "arrow_drop_down" at bounding box center [154, 227] width 26 height 27
click at [80, 258] on link "Overview" at bounding box center [96, 254] width 156 height 26
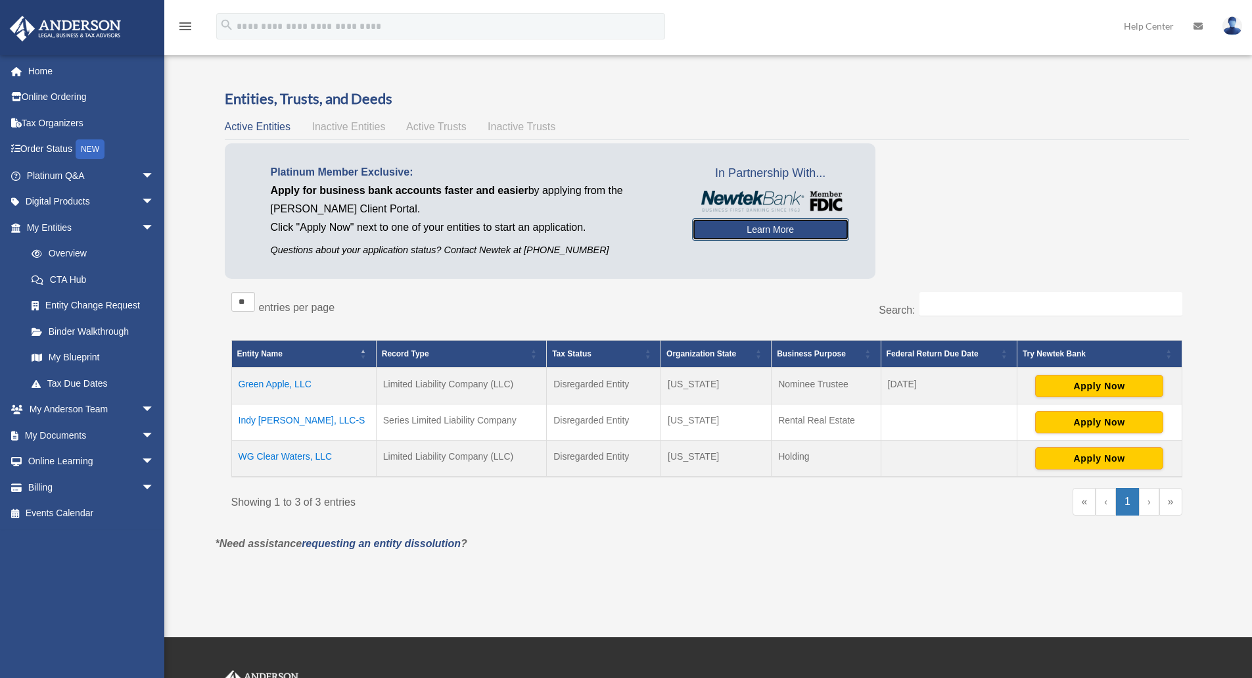
click at [765, 229] on link "Learn More" at bounding box center [770, 229] width 157 height 22
